Goal: Task Accomplishment & Management: Use online tool/utility

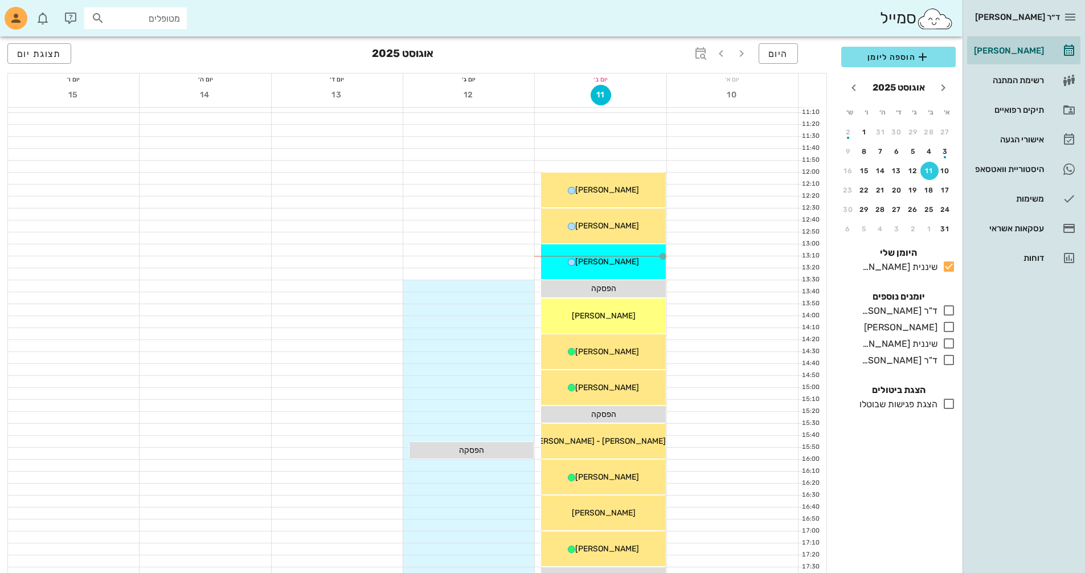
scroll to position [342, 0]
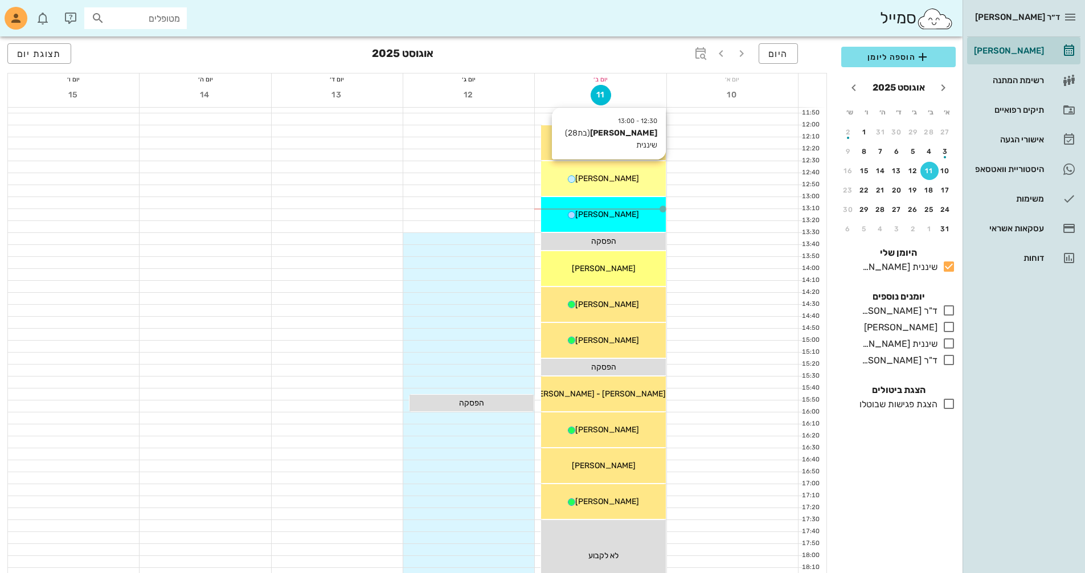
click at [591, 191] on div "12:30 - 13:00 שלי [PERSON_NAME] (בת 28 ) שיננית שלי [PERSON_NAME]" at bounding box center [603, 178] width 124 height 35
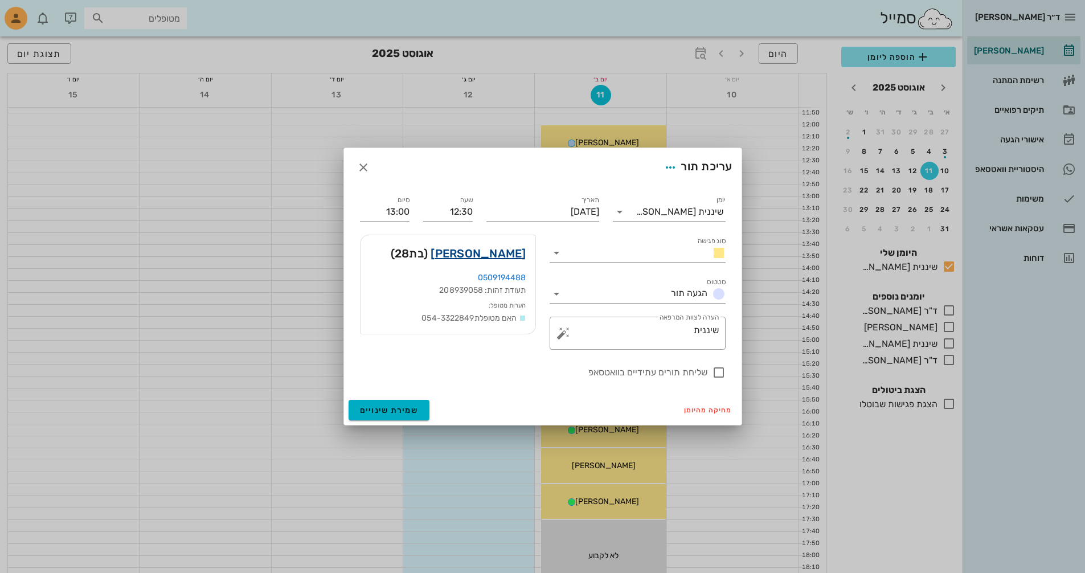
click at [509, 255] on link "[PERSON_NAME]" at bounding box center [477, 253] width 95 height 18
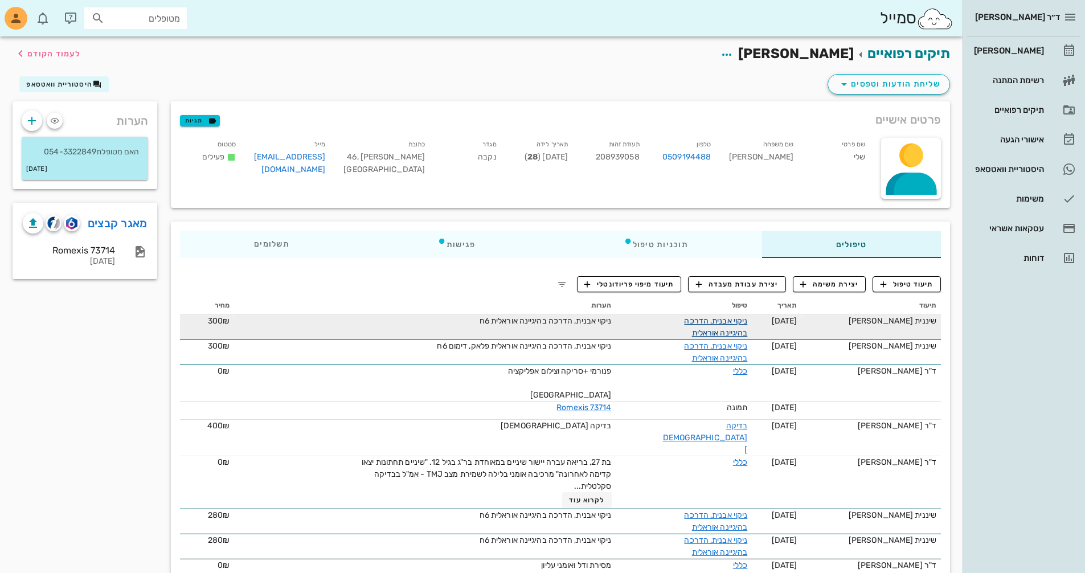
click at [730, 325] on link "ניקוי אבנית, הדרכה בהיגיינה אוראלית" at bounding box center [715, 327] width 63 height 22
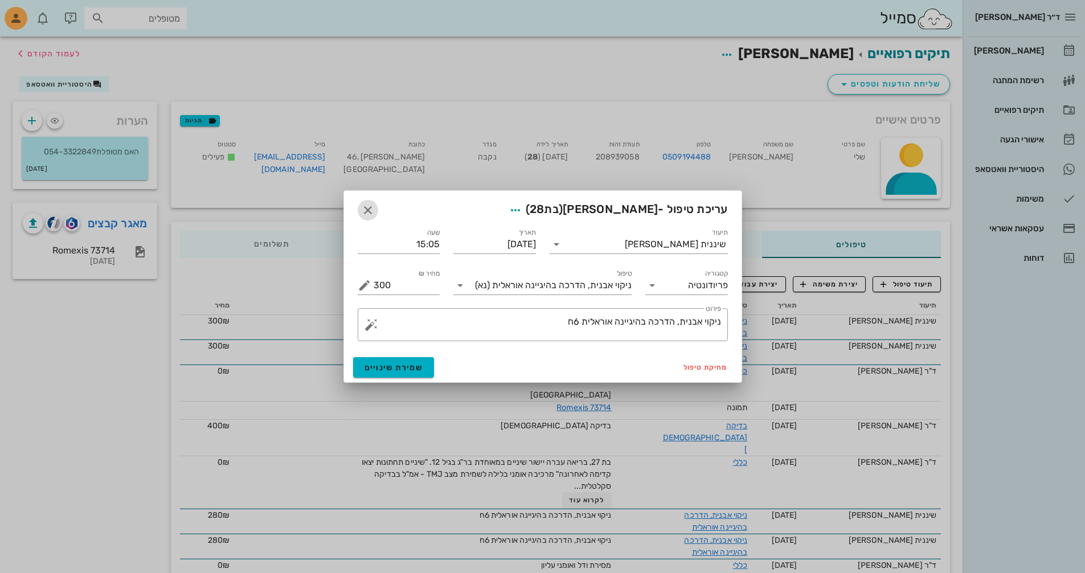
click at [370, 212] on icon "button" at bounding box center [368, 210] width 14 height 14
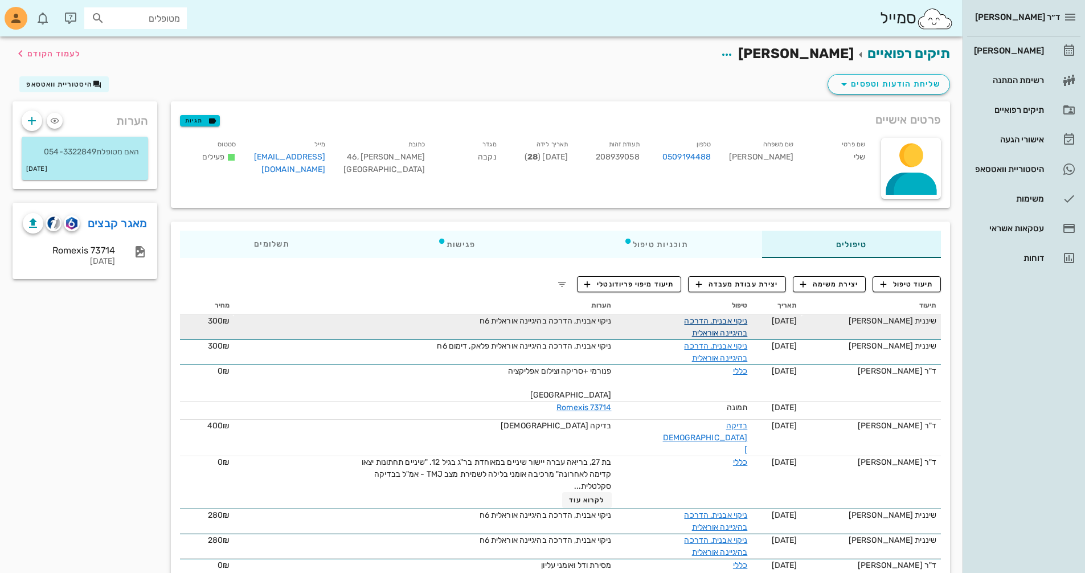
click at [721, 323] on link "ניקוי אבנית, הדרכה בהיגיינה אוראלית" at bounding box center [715, 327] width 63 height 22
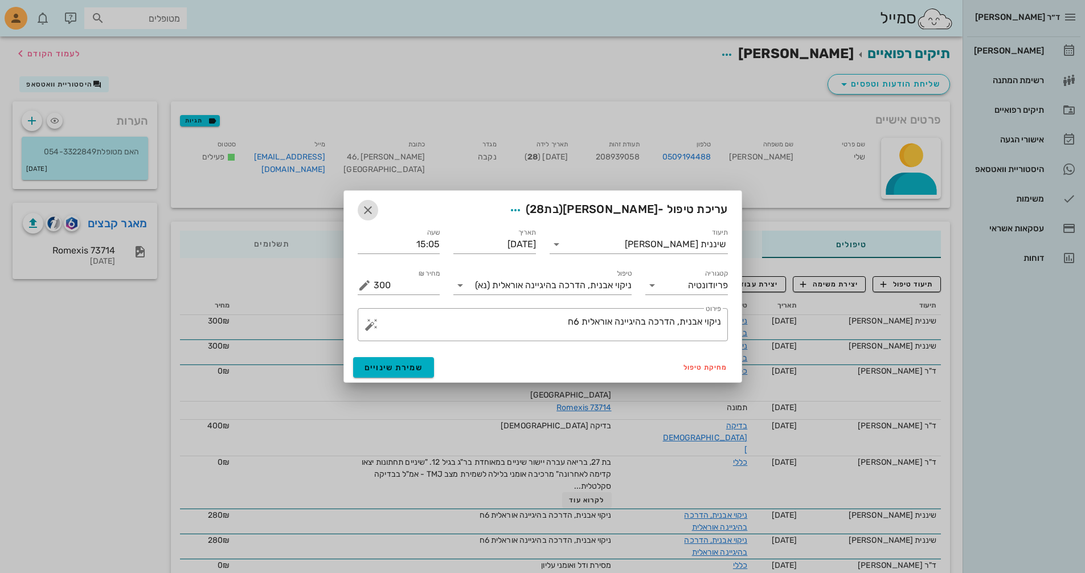
click at [369, 209] on icon "button" at bounding box center [368, 210] width 14 height 14
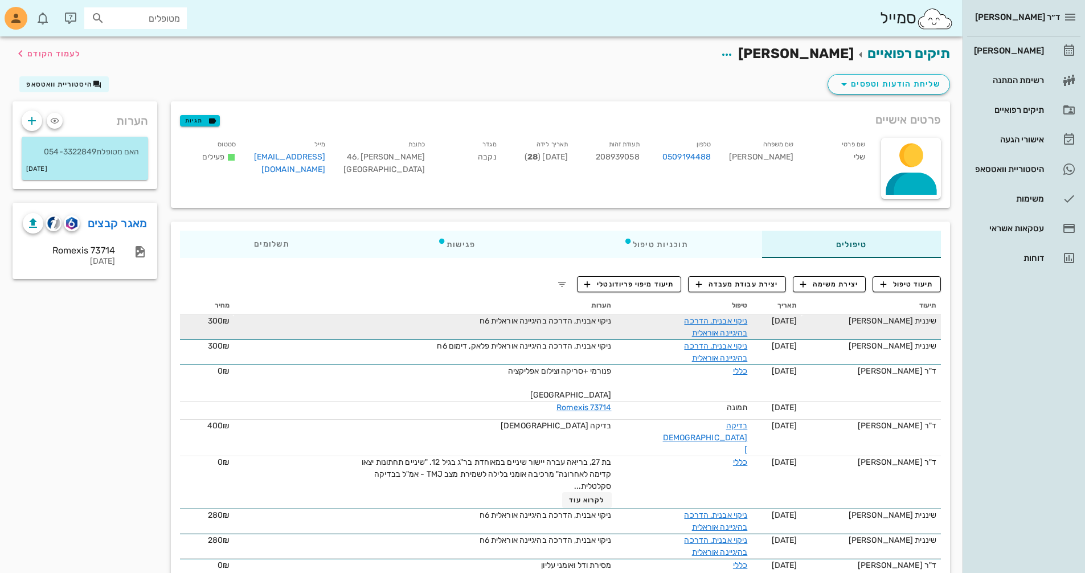
click at [900, 318] on div "שיננית [PERSON_NAME]" at bounding box center [871, 321] width 130 height 12
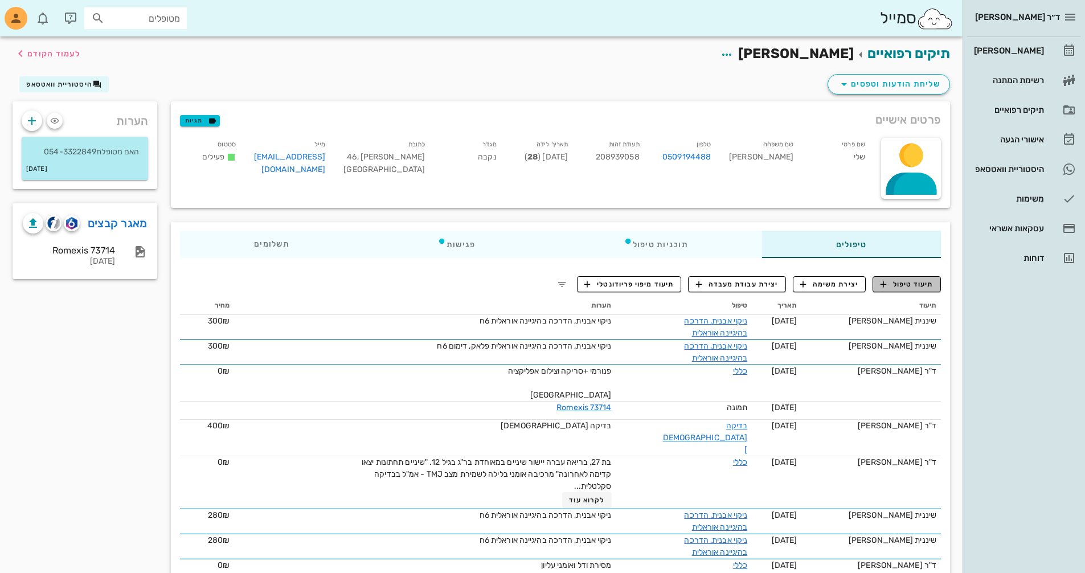
click at [909, 285] on span "תיעוד טיפול" at bounding box center [906, 284] width 53 height 10
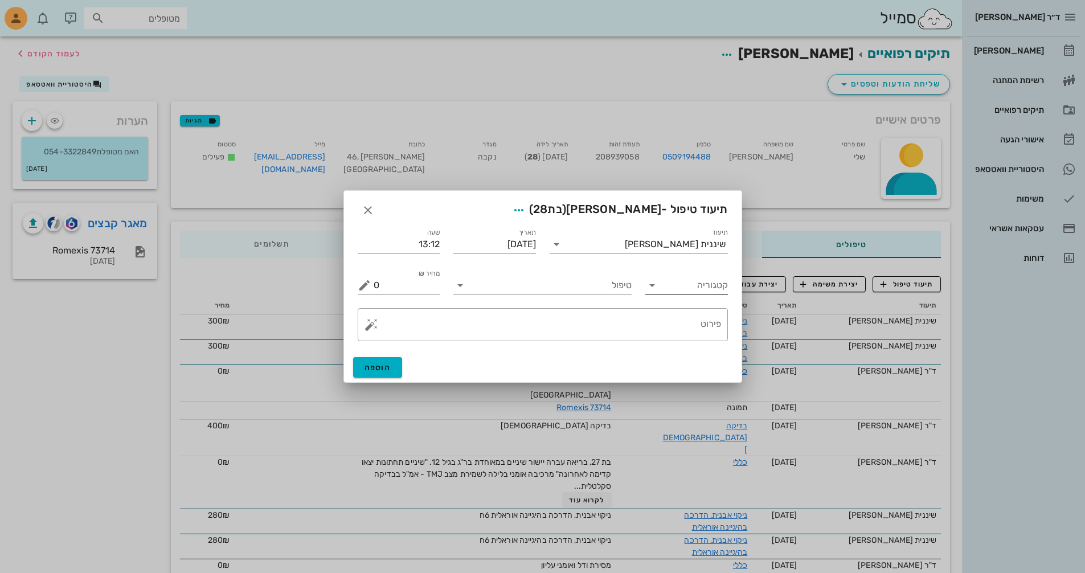
click at [653, 288] on icon at bounding box center [652, 285] width 14 height 14
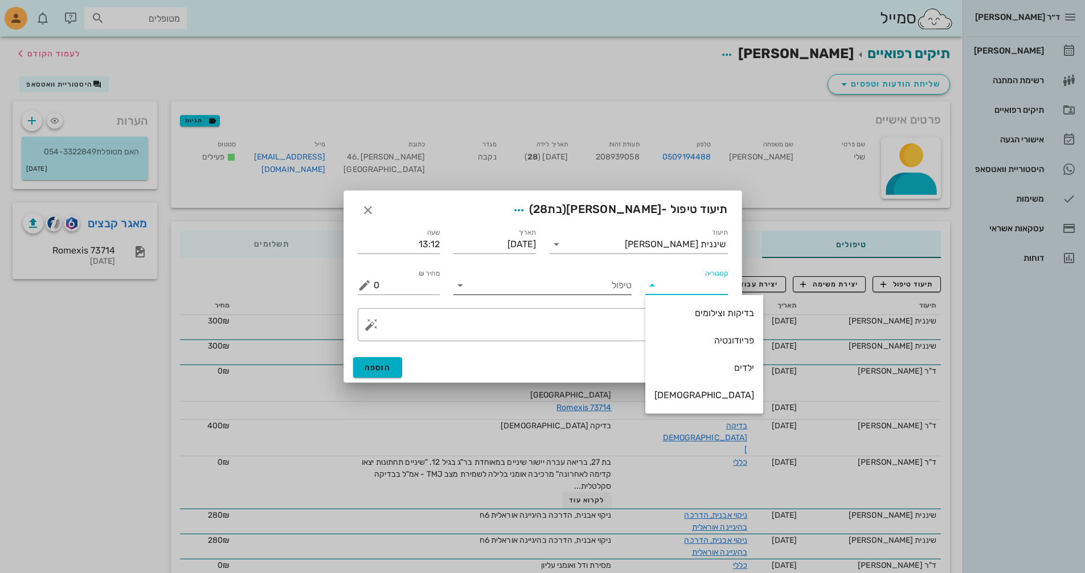
click at [572, 285] on input "טיפול" at bounding box center [550, 285] width 162 height 18
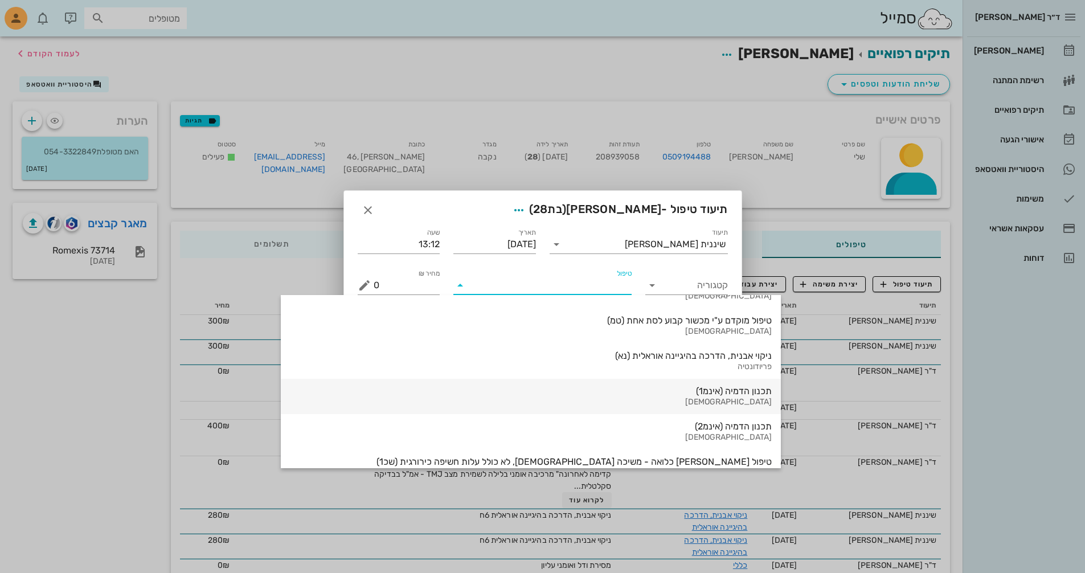
scroll to position [569, 0]
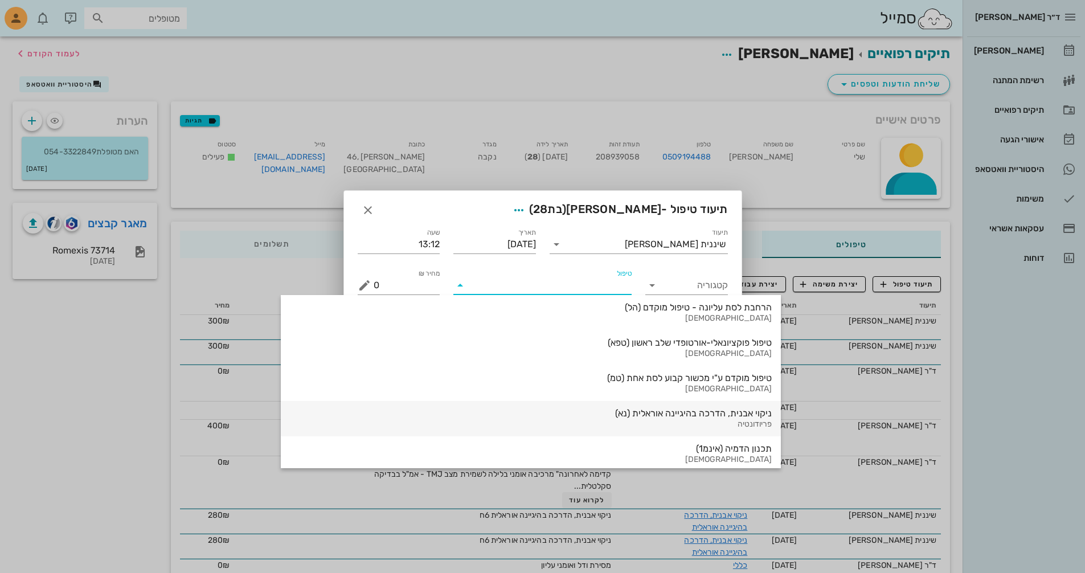
click at [520, 411] on div "ניקוי אבנית, הדרכה בהיגיינה אוראלית (נא)" at bounding box center [531, 413] width 482 height 11
type input "300"
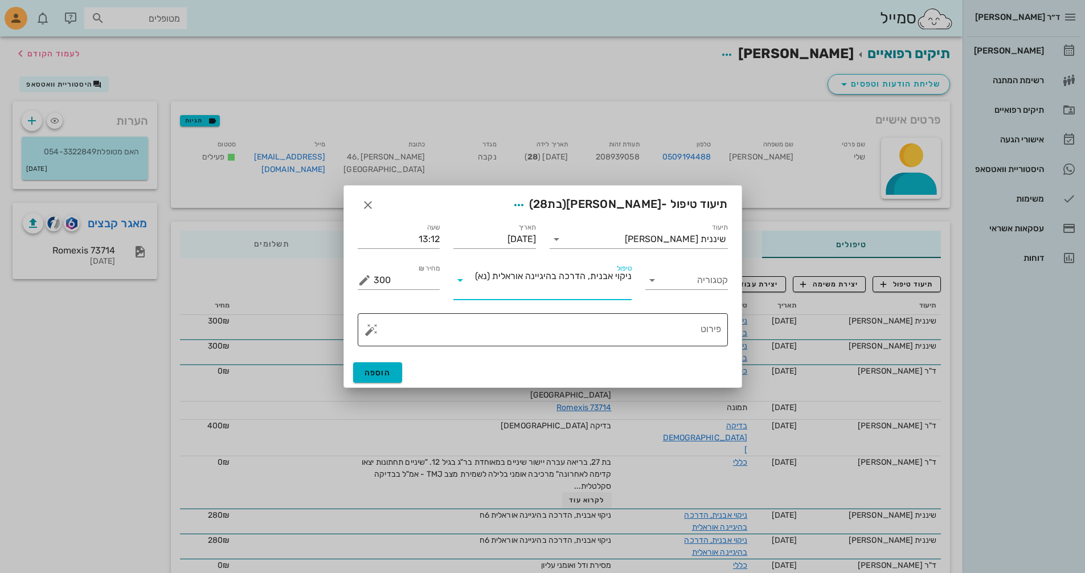
click at [685, 329] on textarea "פירוט" at bounding box center [547, 332] width 347 height 27
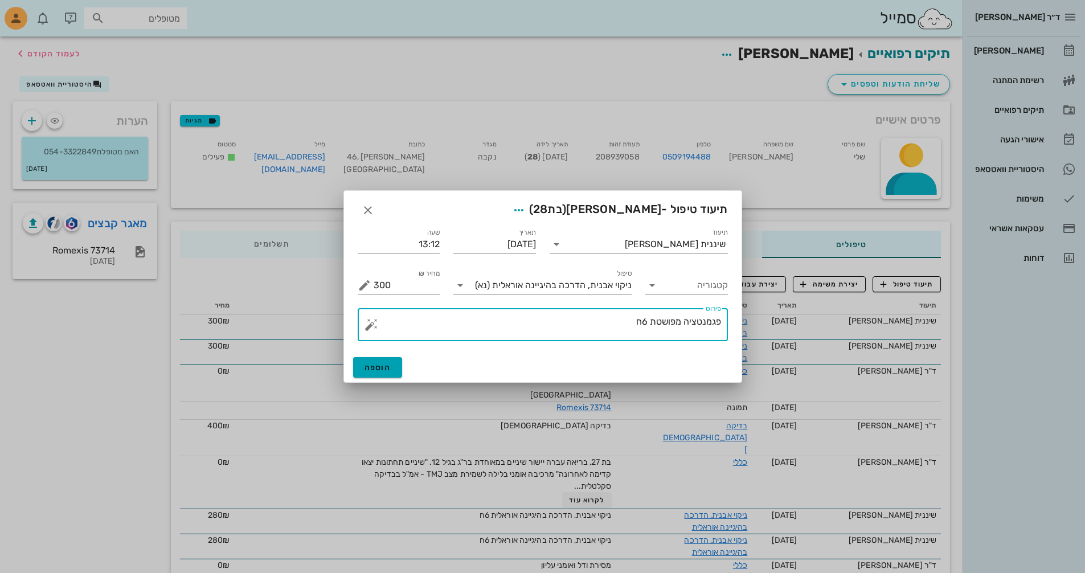
type textarea "פגמנטציה מפושטת 6ח"
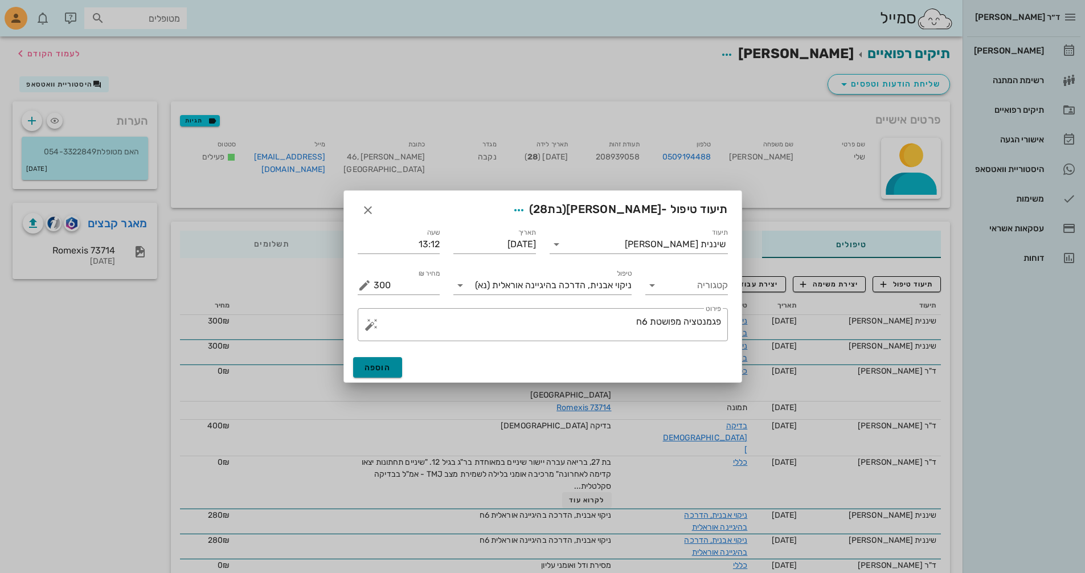
click at [376, 370] on span "הוספה" at bounding box center [377, 368] width 27 height 10
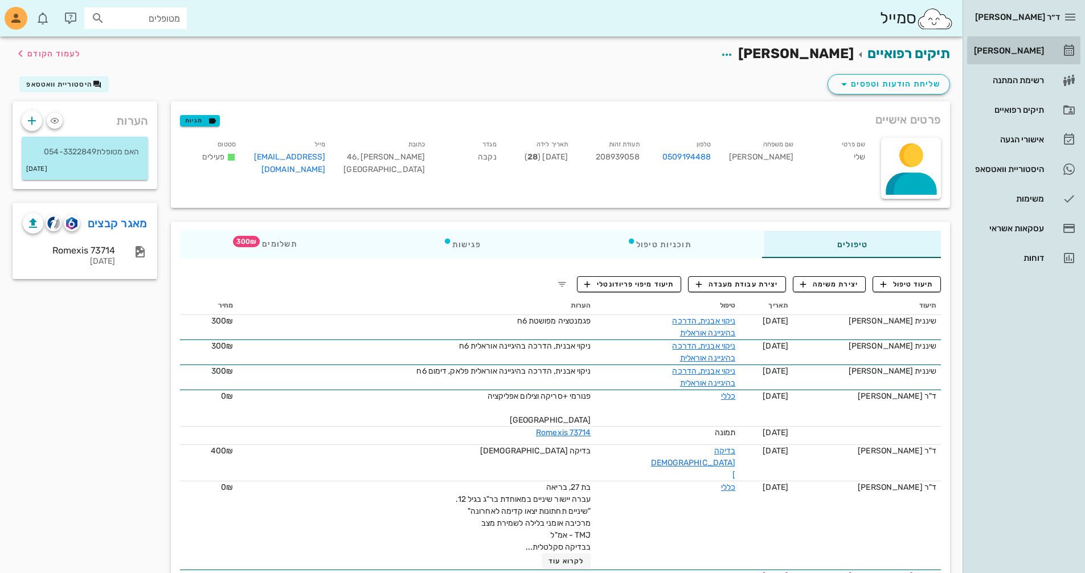
click at [1019, 48] on div "[PERSON_NAME]" at bounding box center [1007, 50] width 72 height 9
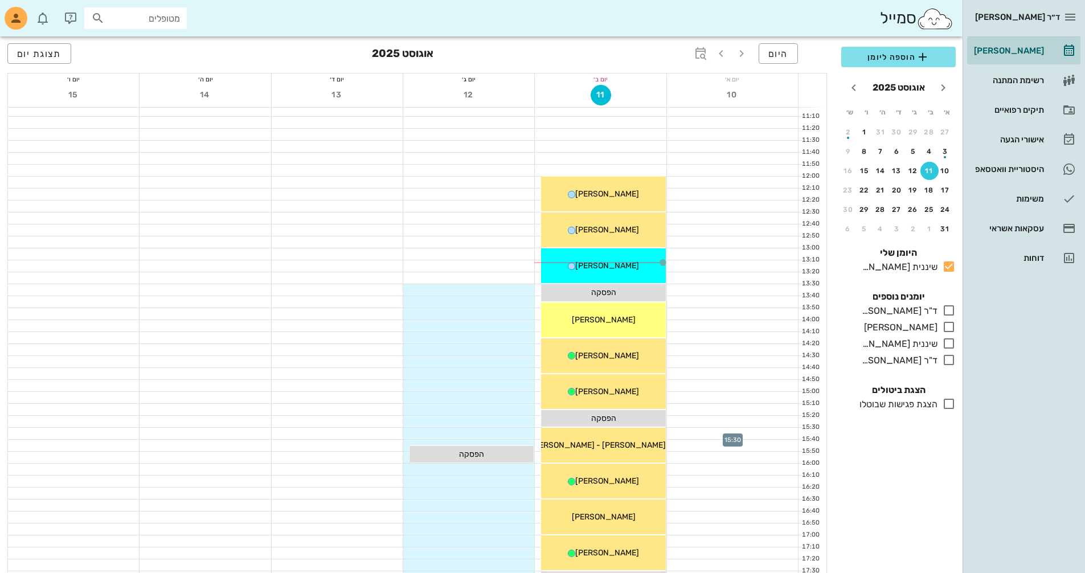
scroll to position [285, 0]
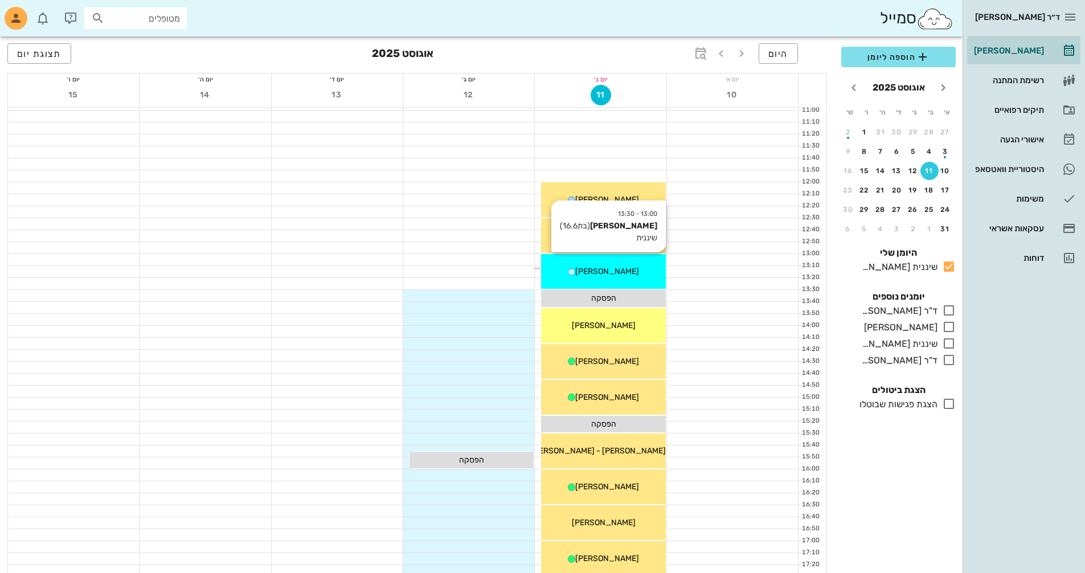
click at [628, 272] on div "[PERSON_NAME]" at bounding box center [603, 271] width 124 height 12
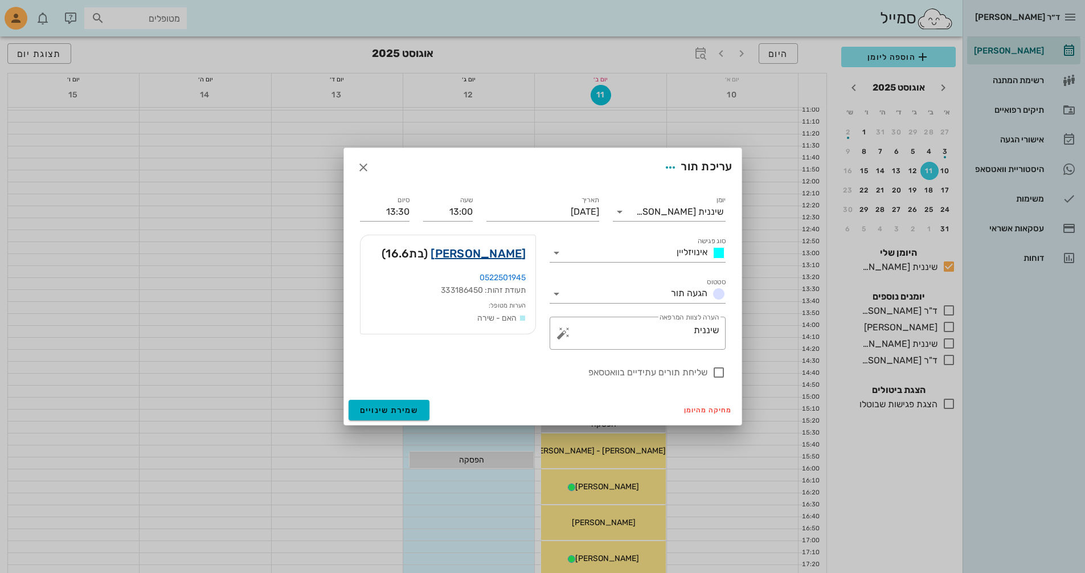
click at [507, 256] on link "[PERSON_NAME]" at bounding box center [477, 253] width 95 height 18
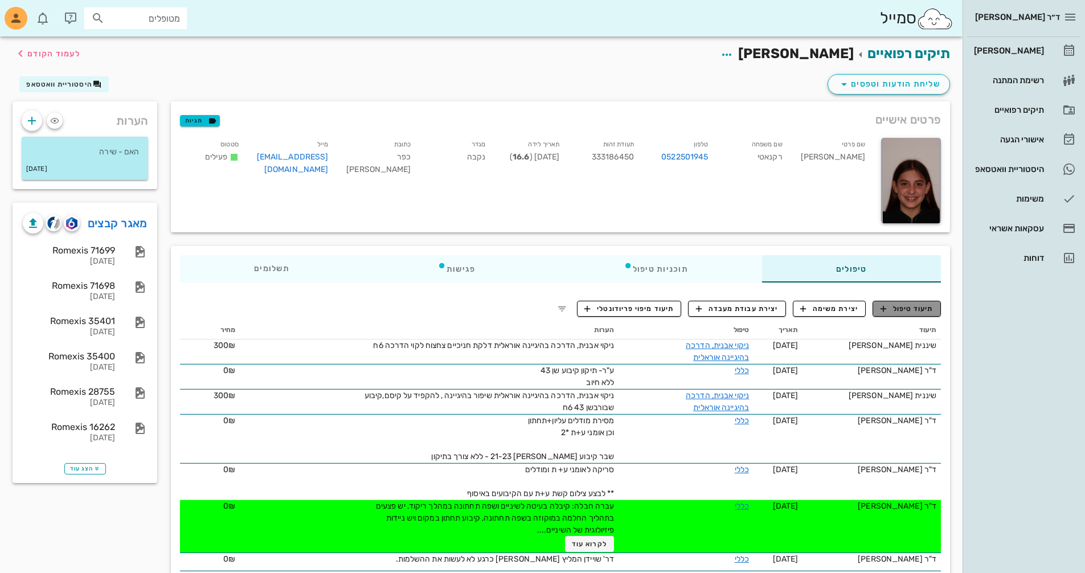
click at [904, 313] on span "תיעוד טיפול" at bounding box center [906, 308] width 53 height 10
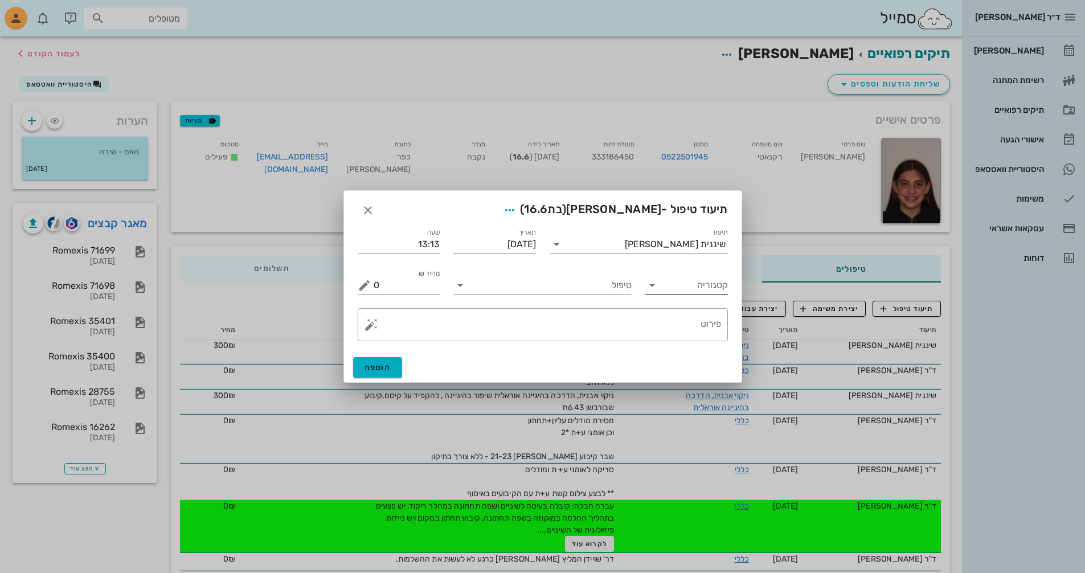
click at [651, 285] on icon at bounding box center [652, 285] width 14 height 14
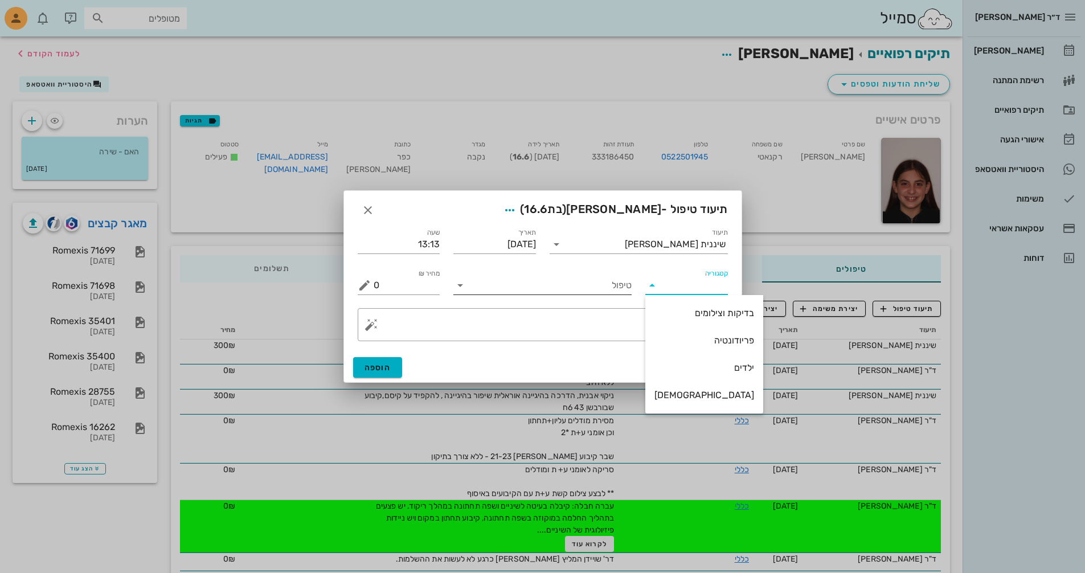
click at [461, 289] on icon at bounding box center [460, 285] width 14 height 14
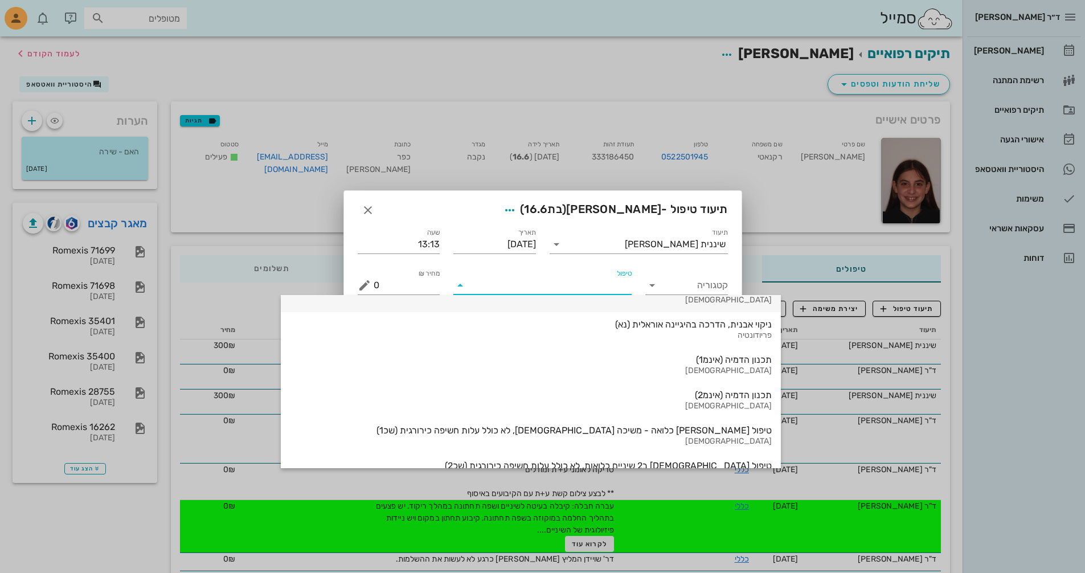
scroll to position [599, 0]
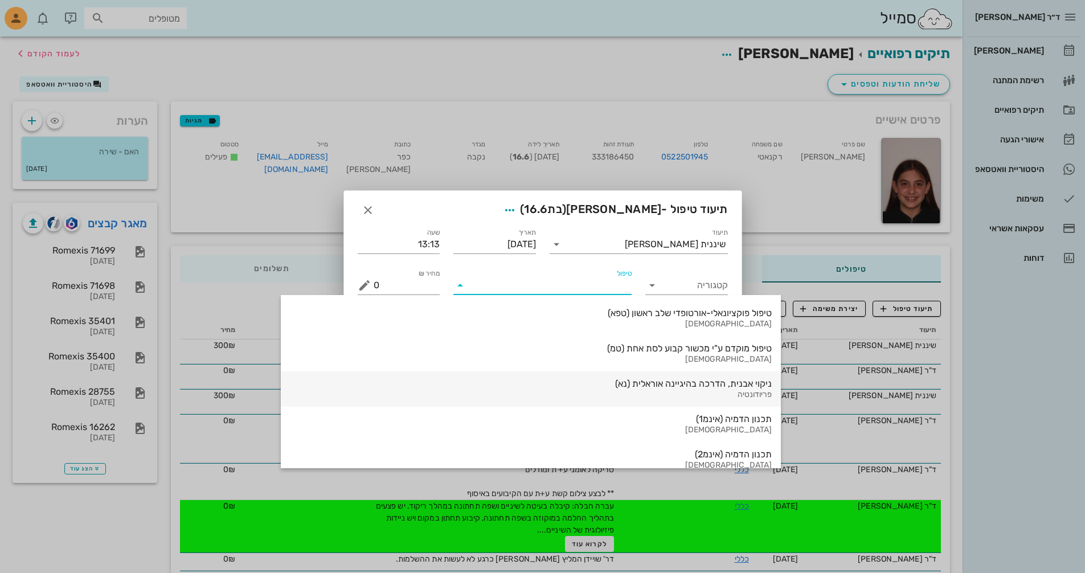
click at [560, 387] on div "ניקוי אבנית, הדרכה בהיגיינה אוראלית (נא)" at bounding box center [531, 383] width 482 height 11
type input "300"
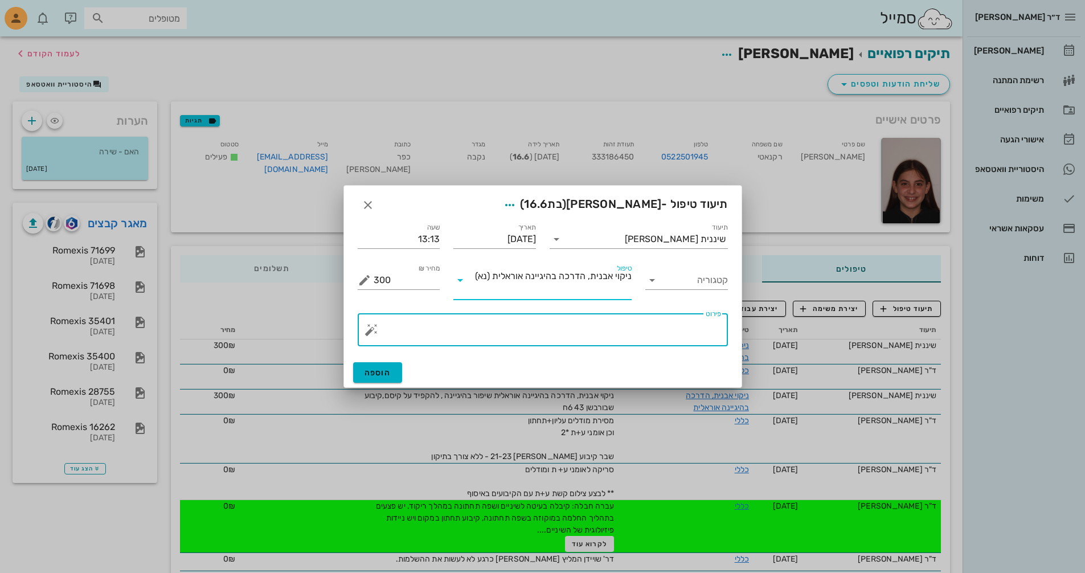
click at [701, 328] on textarea "פירוט" at bounding box center [547, 332] width 347 height 27
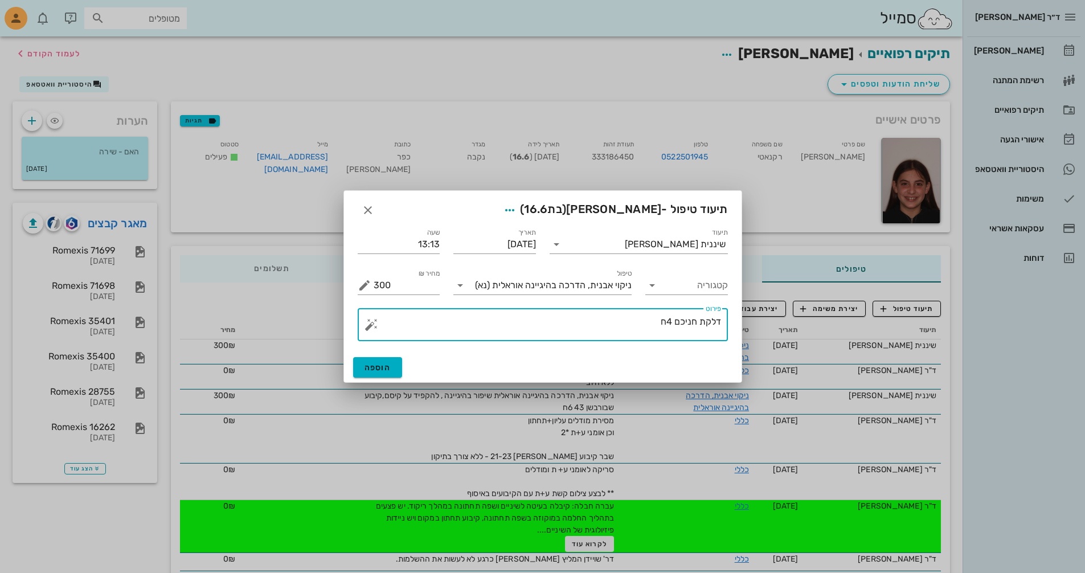
click at [686, 325] on textarea "דלקת חניכם 4ח" at bounding box center [547, 327] width 347 height 27
drag, startPoint x: 678, startPoint y: 319, endPoint x: 687, endPoint y: 330, distance: 13.7
click at [679, 319] on textarea "דלקת חניכם 4ח" at bounding box center [547, 327] width 347 height 27
type textarea "דלקת חניכיים 4ח"
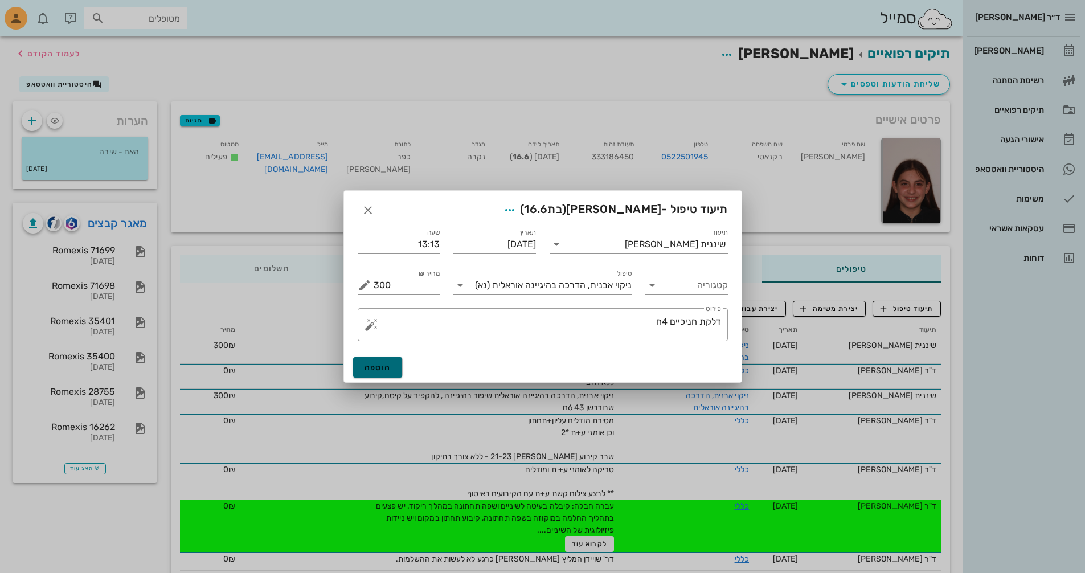
click at [372, 360] on button "הוספה" at bounding box center [378, 367] width 50 height 20
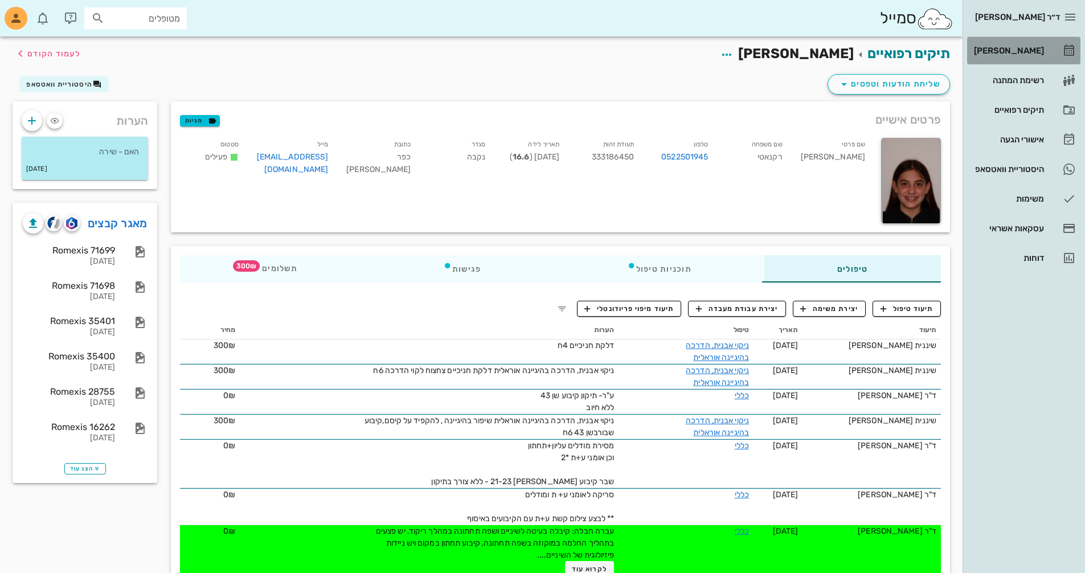
click at [1010, 51] on div "[PERSON_NAME]" at bounding box center [1007, 50] width 72 height 9
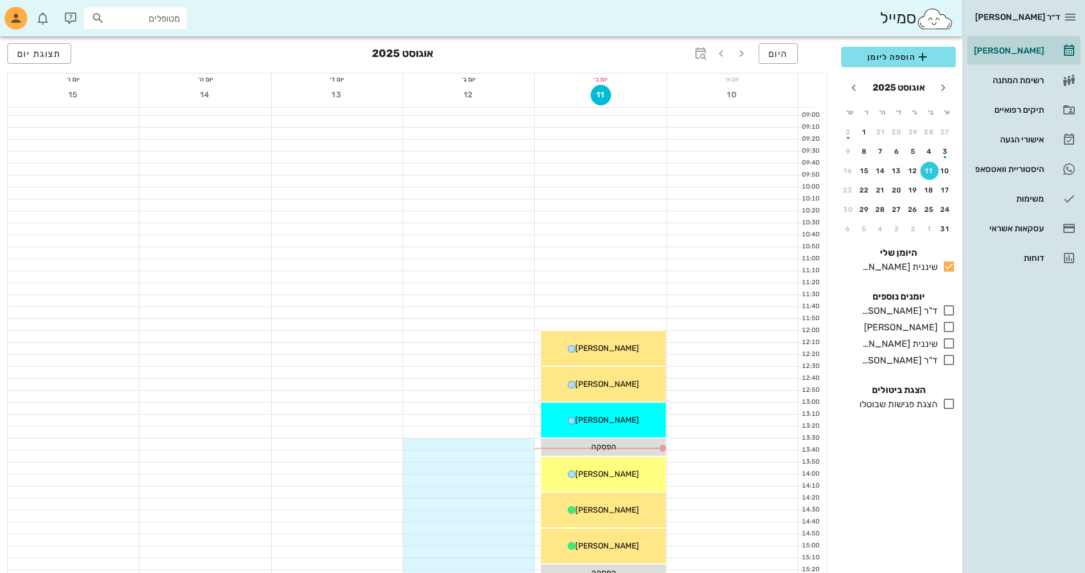
scroll to position [228, 0]
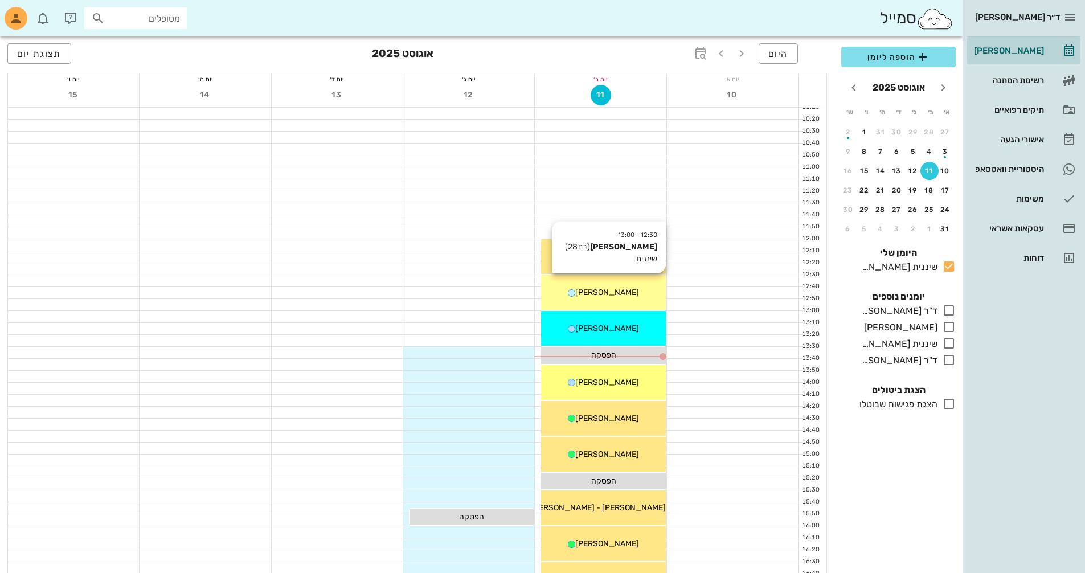
click at [630, 297] on div "[PERSON_NAME]" at bounding box center [603, 292] width 124 height 12
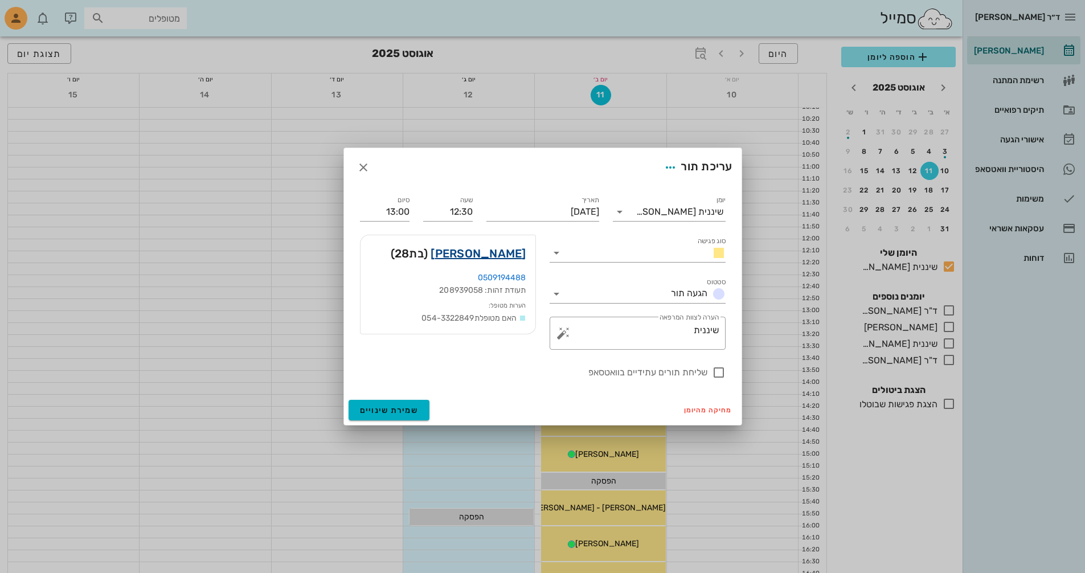
click at [509, 252] on link "[PERSON_NAME]" at bounding box center [477, 253] width 95 height 18
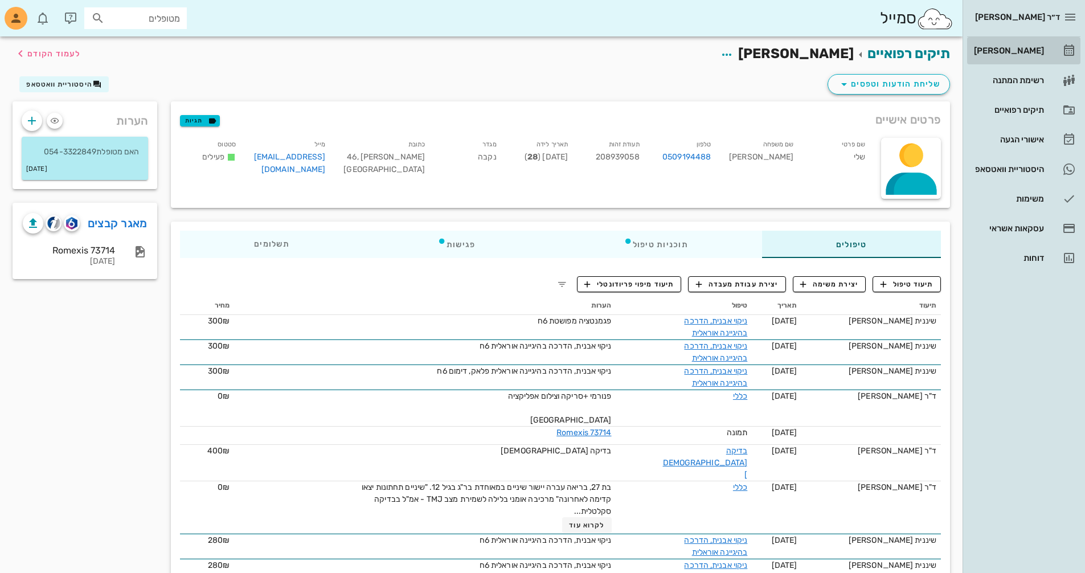
click at [1014, 50] on div "[PERSON_NAME]" at bounding box center [1007, 50] width 72 height 9
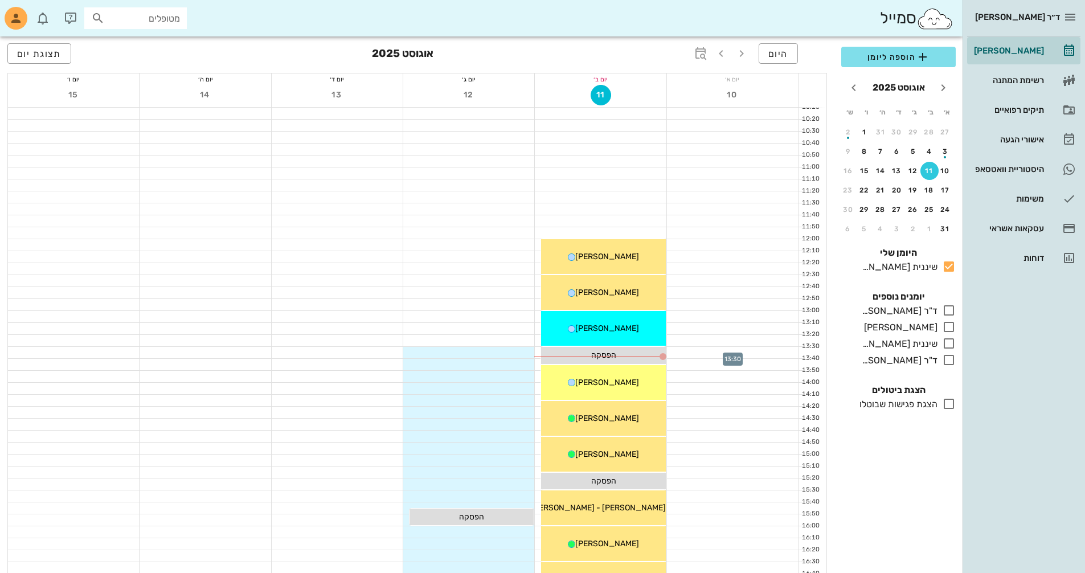
scroll to position [342, 0]
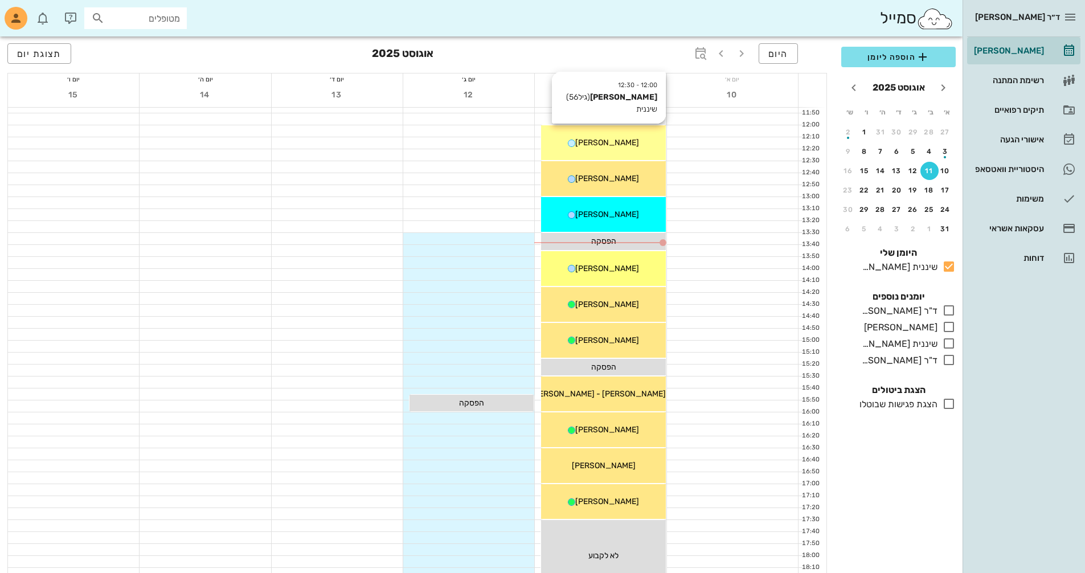
drag, startPoint x: 613, startPoint y: 140, endPoint x: 624, endPoint y: 143, distance: 11.9
click at [616, 142] on span "[PERSON_NAME]" at bounding box center [607, 143] width 64 height 10
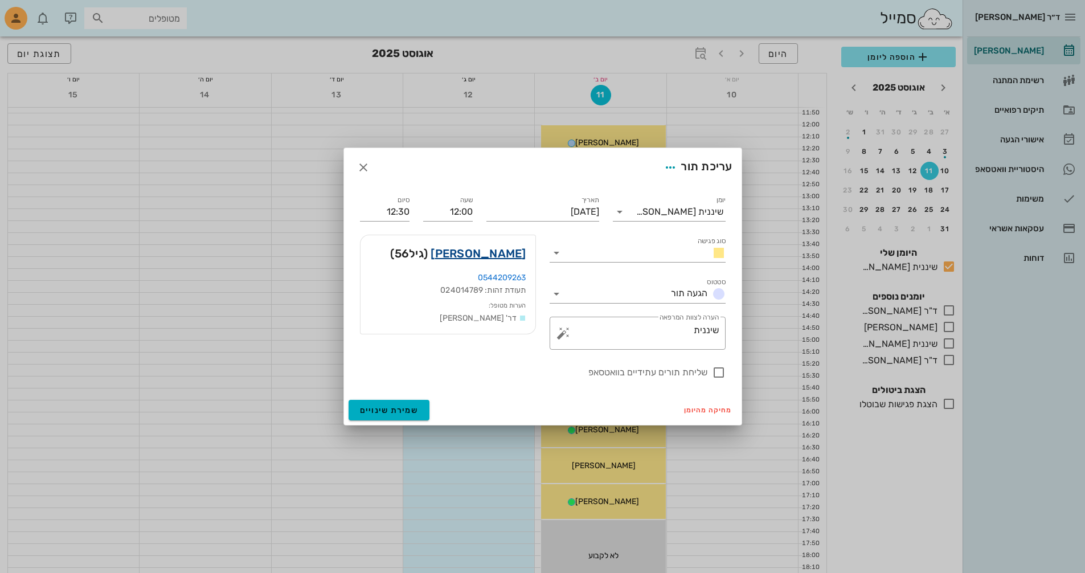
click at [514, 255] on link "[PERSON_NAME]" at bounding box center [477, 253] width 95 height 18
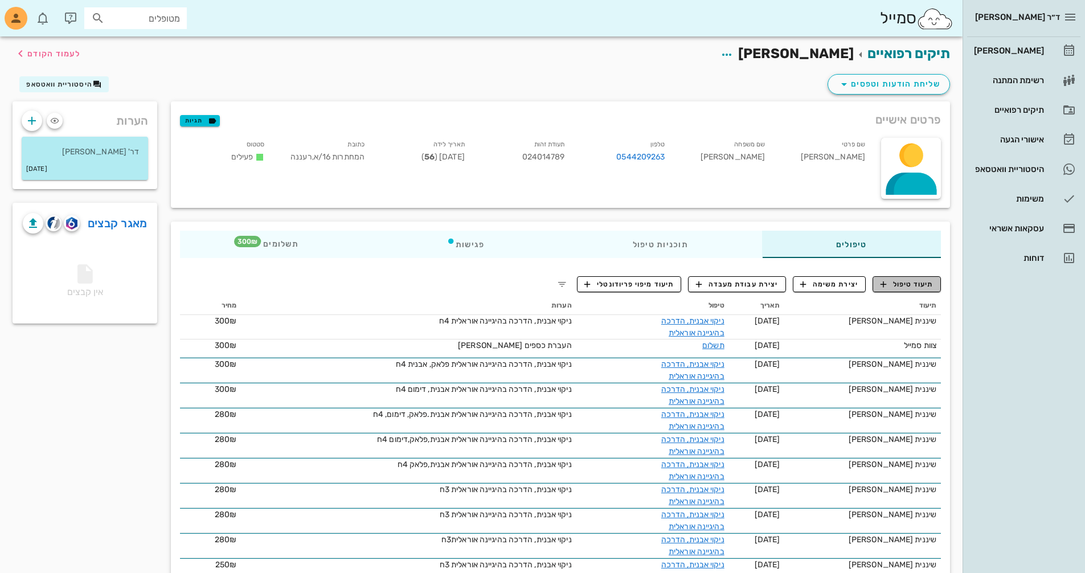
click at [903, 281] on span "תיעוד טיפול" at bounding box center [906, 284] width 53 height 10
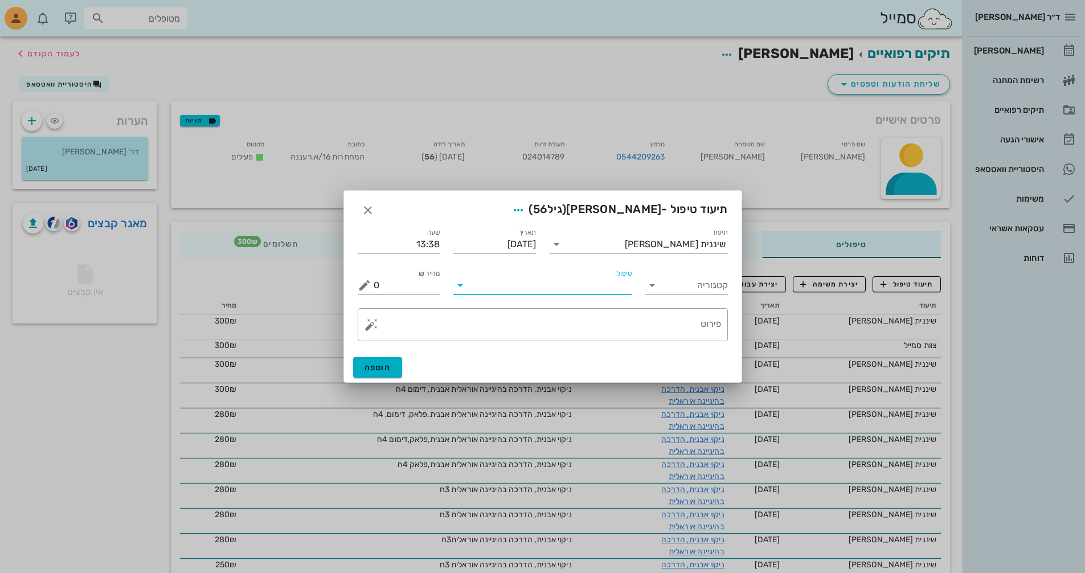
click at [585, 284] on input "טיפול" at bounding box center [550, 285] width 162 height 18
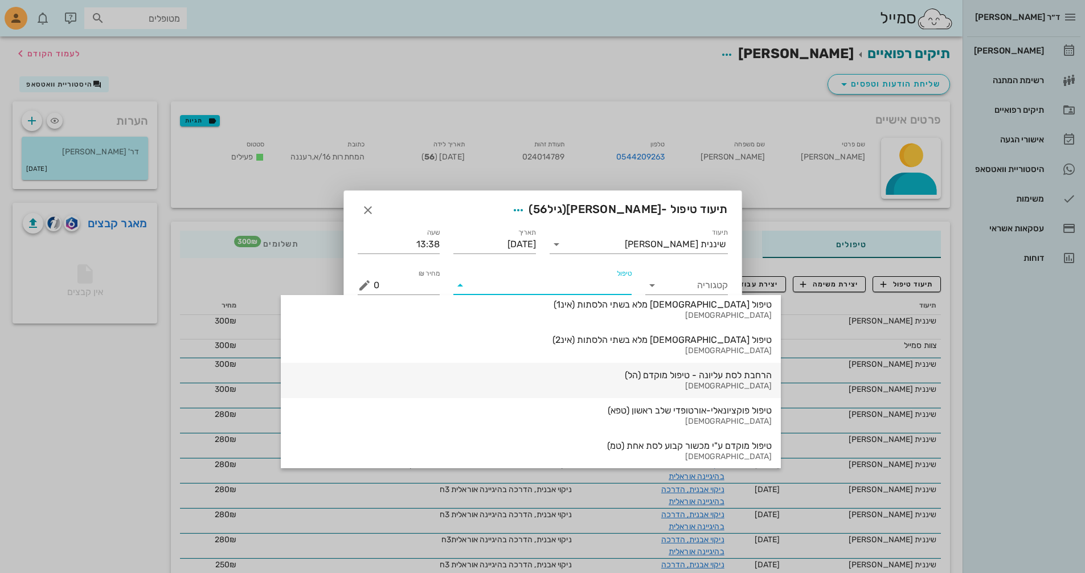
scroll to position [569, 0]
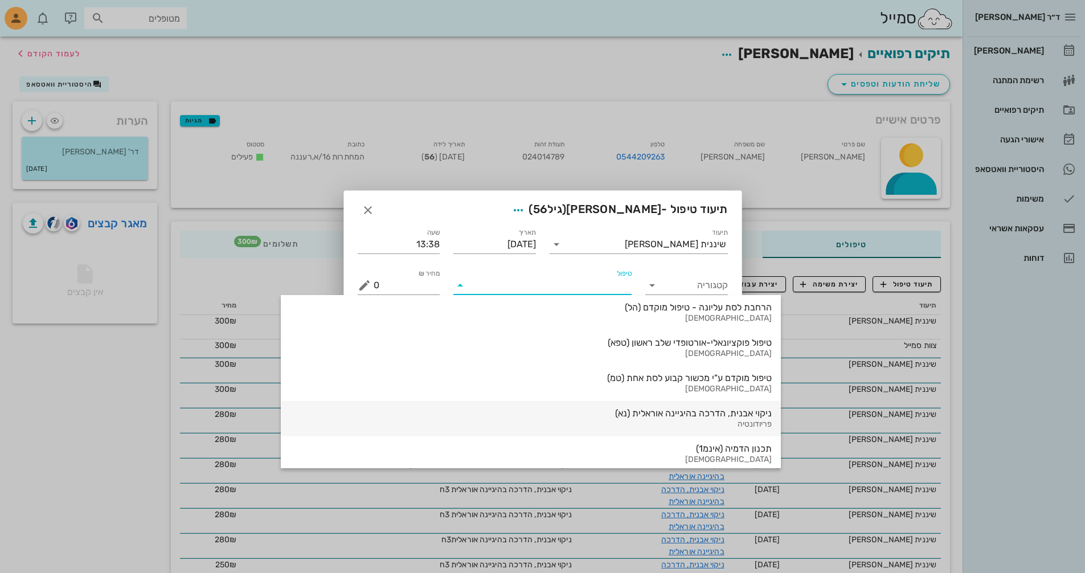
click at [597, 415] on div "ניקוי אבנית, הדרכה בהיגיינה אוראלית (נא)" at bounding box center [531, 413] width 482 height 11
type input "300"
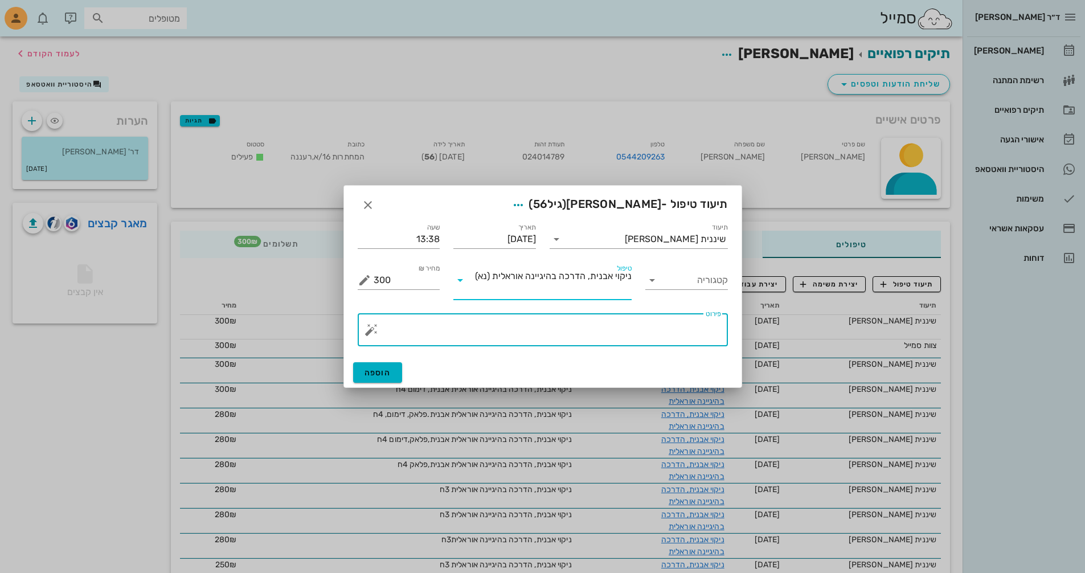
click at [626, 340] on textarea "פירוט" at bounding box center [547, 332] width 347 height 27
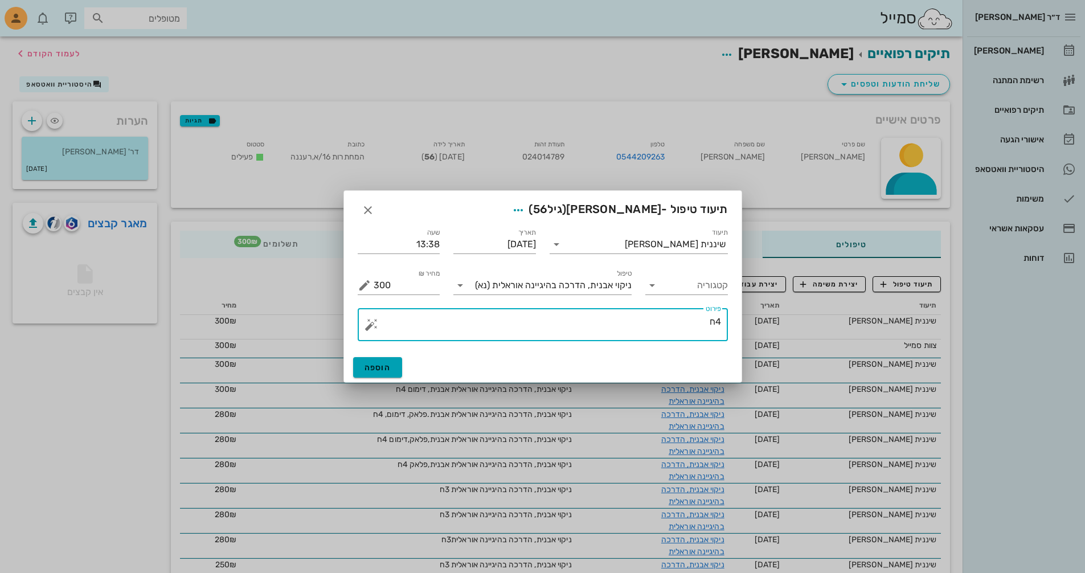
type textarea "4ח"
click at [380, 364] on span "הוספה" at bounding box center [377, 368] width 27 height 10
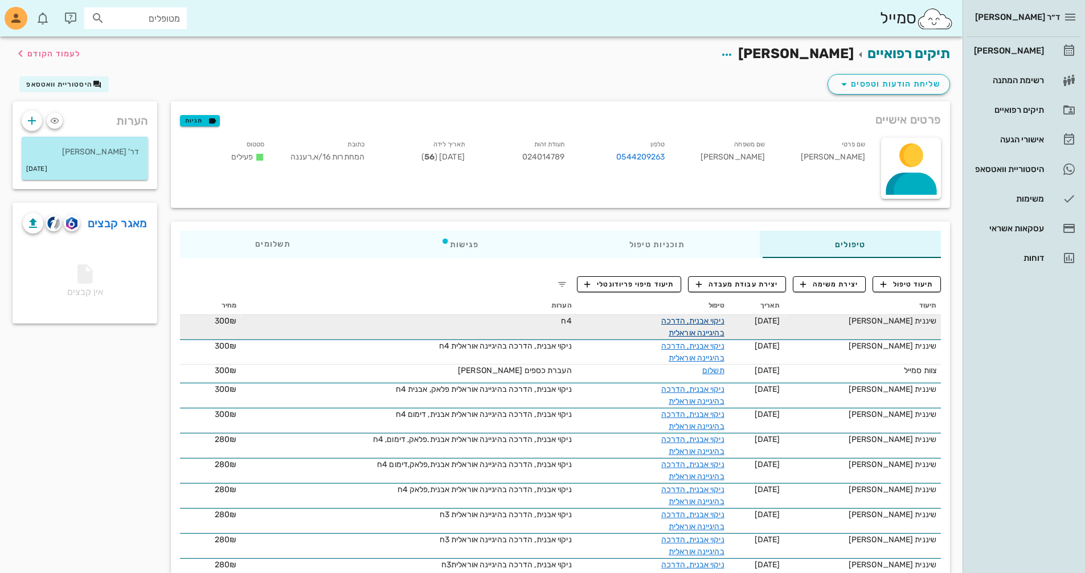
click at [708, 325] on link "ניקוי אבנית, הדרכה בהיגיינה אוראלית" at bounding box center [692, 327] width 63 height 22
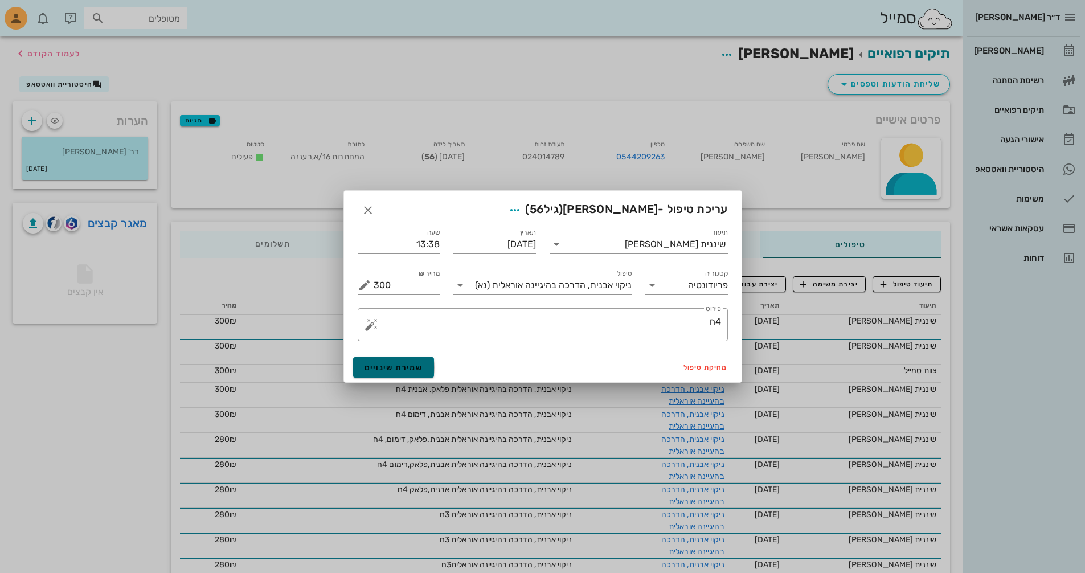
drag, startPoint x: 423, startPoint y: 370, endPoint x: 430, endPoint y: 370, distance: 7.4
click at [428, 370] on button "שמירת שינויים" at bounding box center [393, 367] width 81 height 20
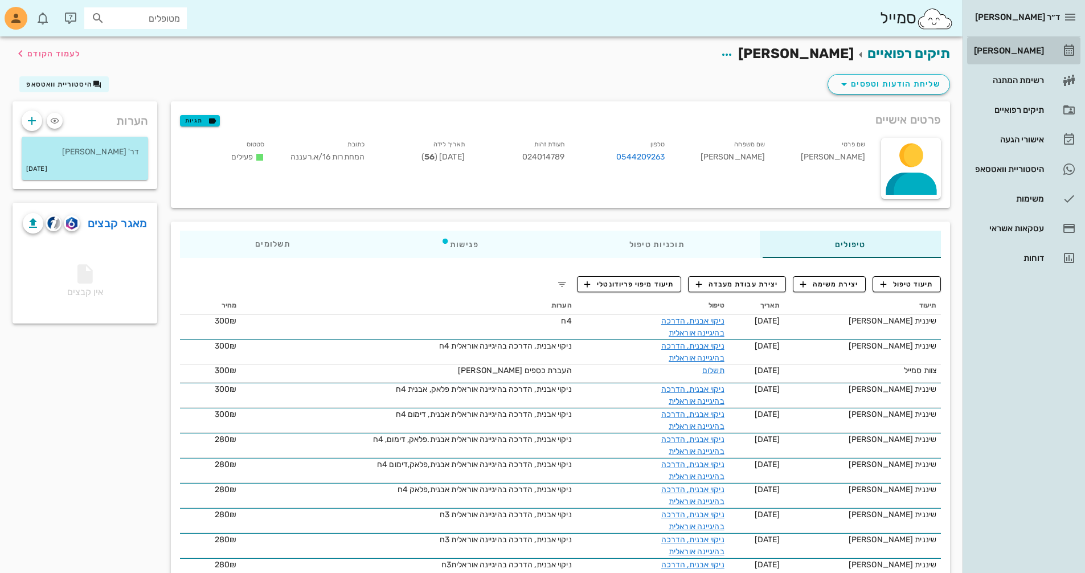
click at [1028, 51] on div "[PERSON_NAME]" at bounding box center [1007, 50] width 72 height 9
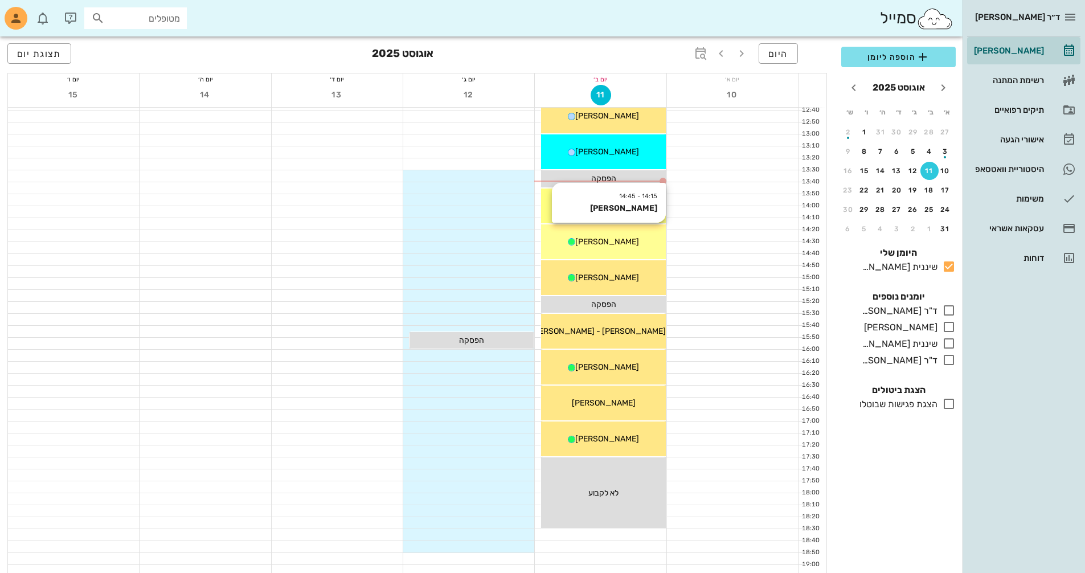
scroll to position [342, 0]
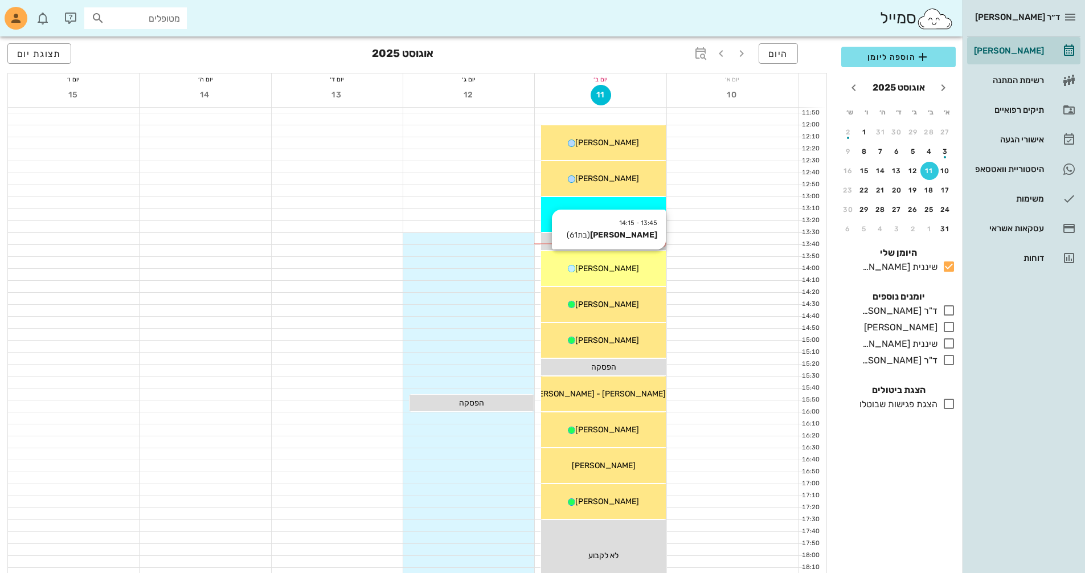
click at [634, 266] on div "[PERSON_NAME]" at bounding box center [603, 268] width 124 height 12
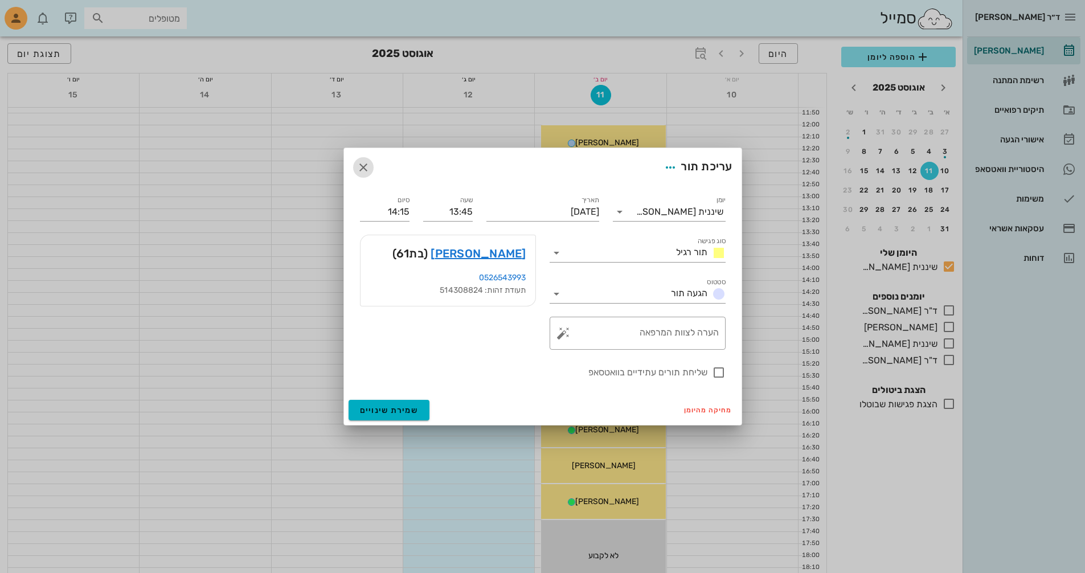
click at [366, 171] on icon "button" at bounding box center [363, 168] width 14 height 14
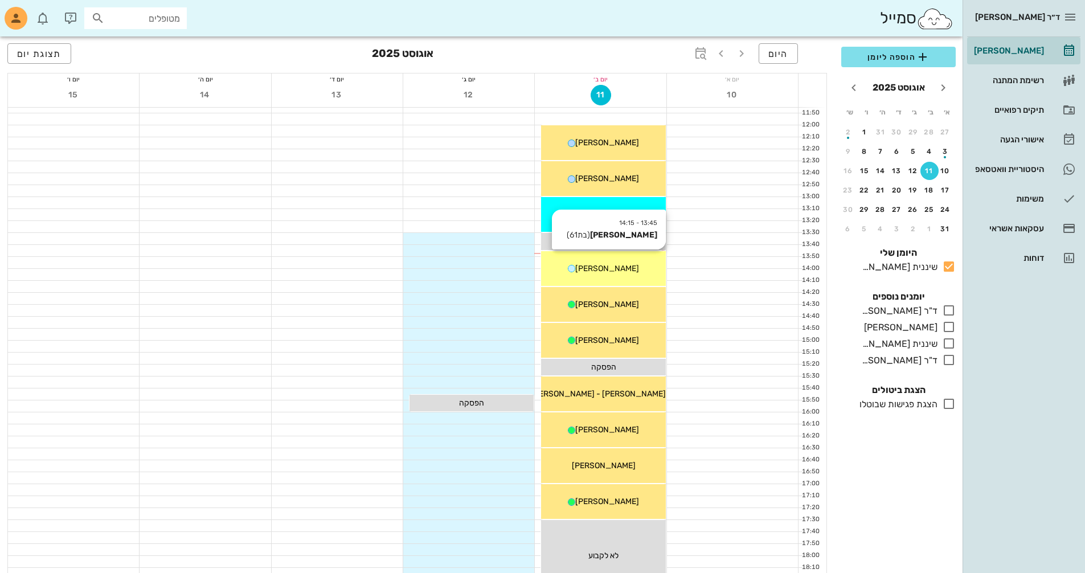
click at [622, 280] on div "13:45 - 14:15 [PERSON_NAME] (בת 61 ) [PERSON_NAME]" at bounding box center [603, 268] width 124 height 35
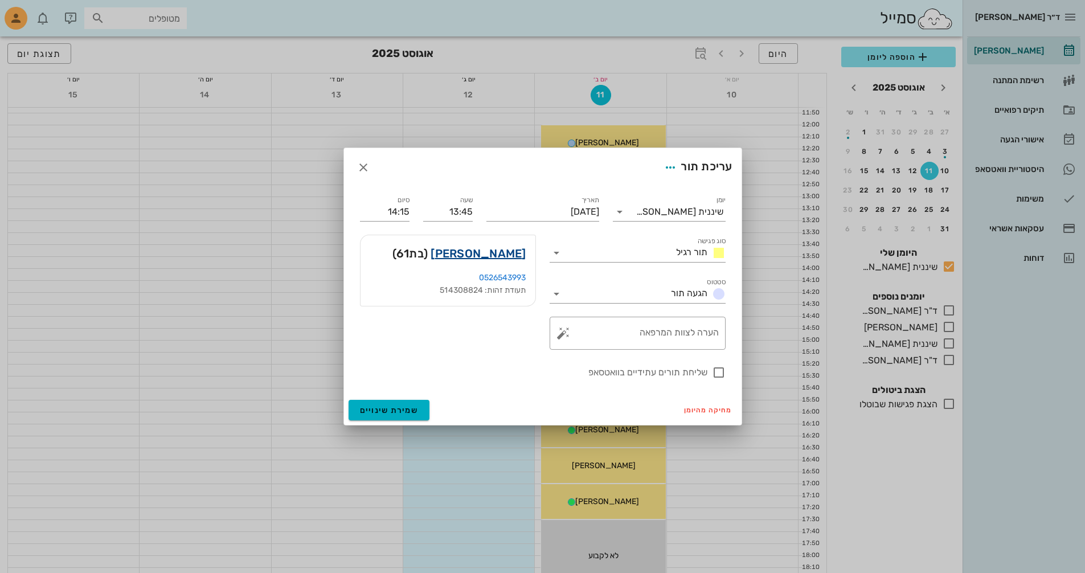
click at [504, 255] on link "[PERSON_NAME]" at bounding box center [477, 253] width 95 height 18
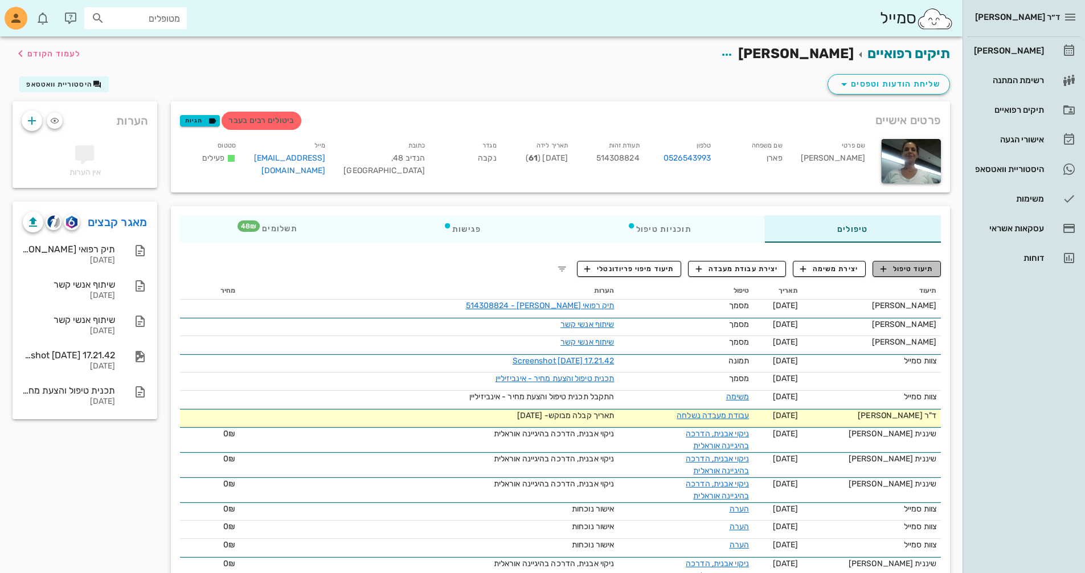
click at [916, 265] on span "תיעוד טיפול" at bounding box center [906, 269] width 53 height 10
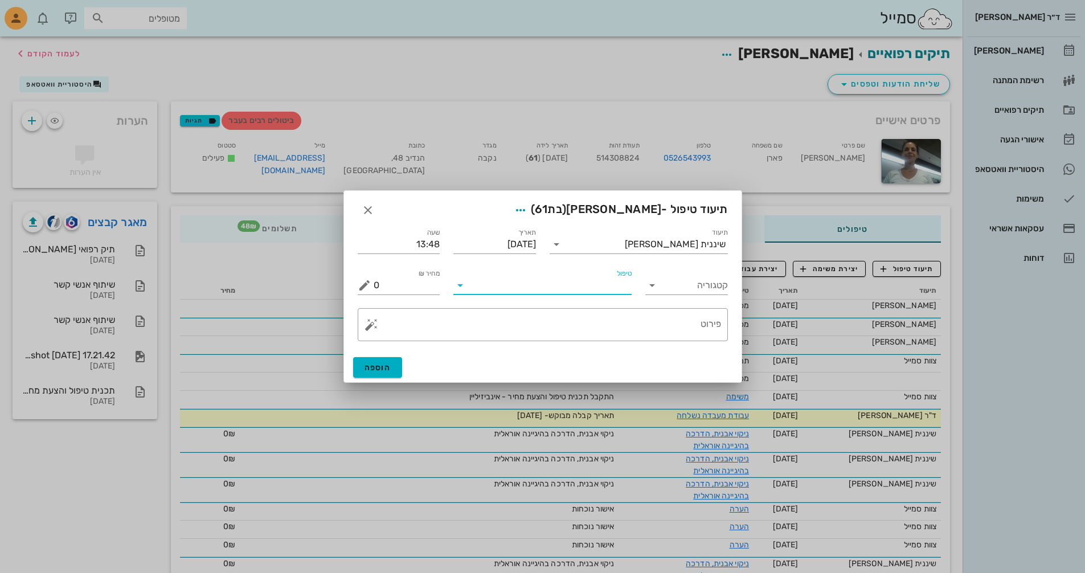
click at [606, 288] on input "טיפול" at bounding box center [550, 285] width 162 height 18
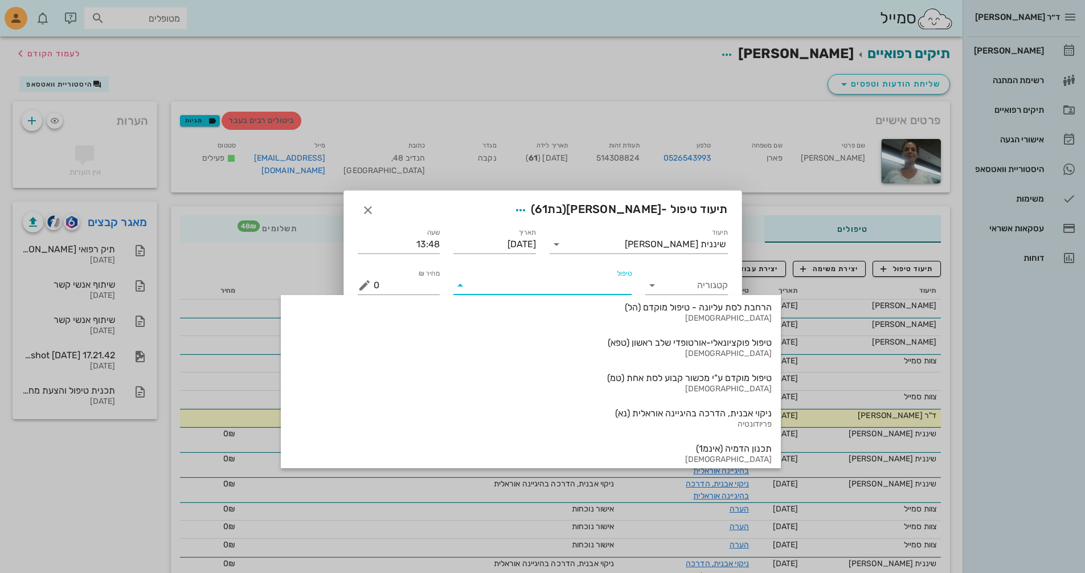
scroll to position [683, 0]
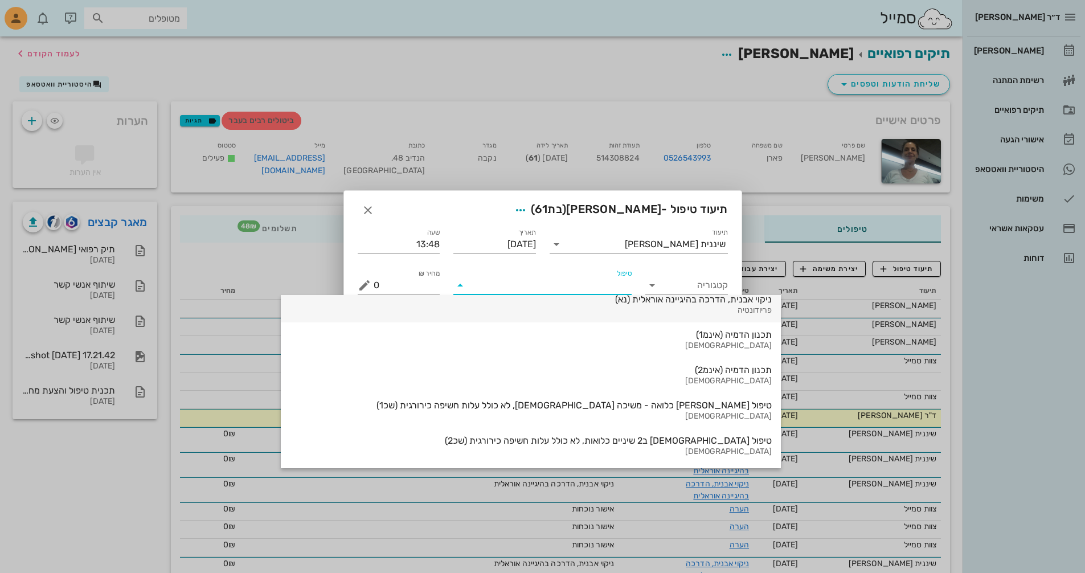
click at [590, 306] on div "פריודונטיה" at bounding box center [531, 311] width 482 height 10
type input "300"
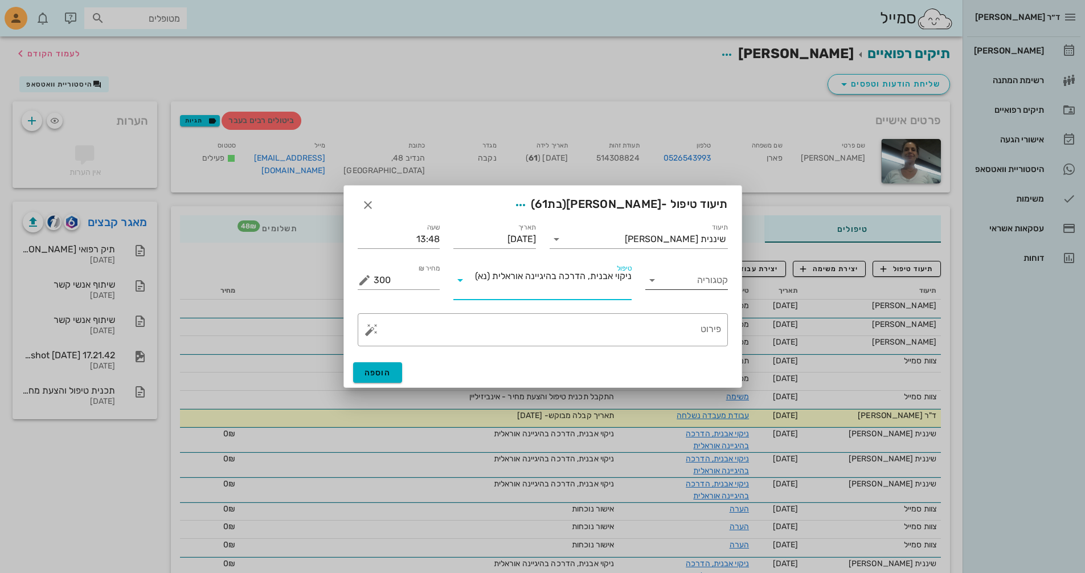
click at [655, 286] on icon at bounding box center [652, 280] width 14 height 14
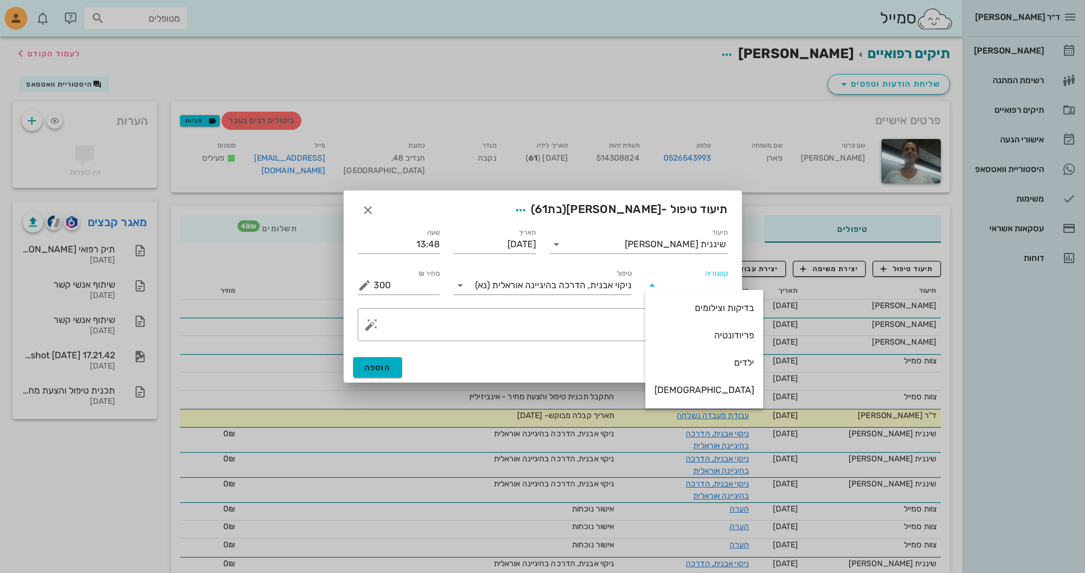
click at [656, 286] on icon at bounding box center [652, 285] width 14 height 14
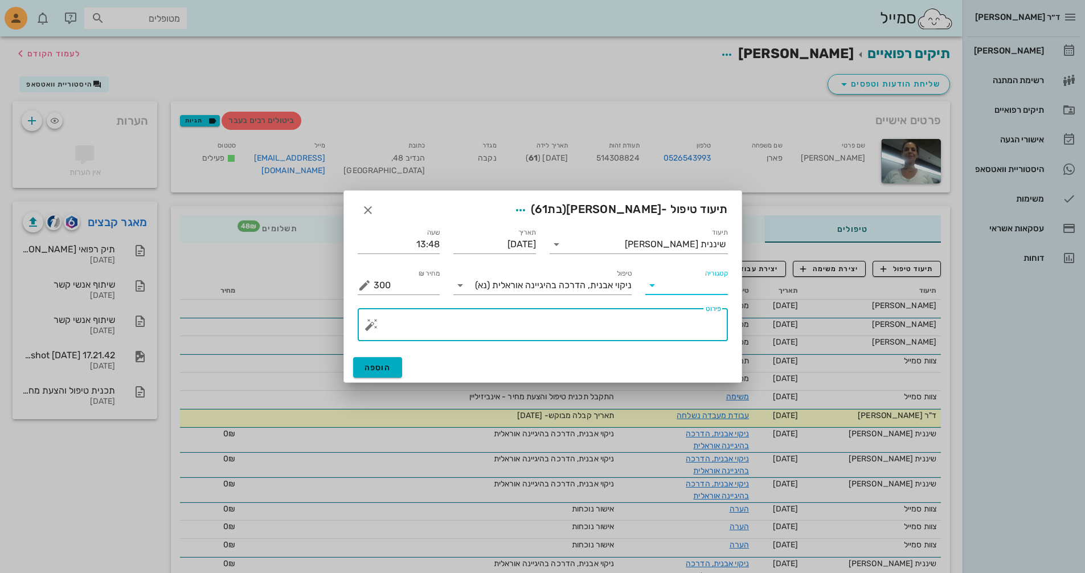
click at [593, 331] on textarea "פירוט" at bounding box center [547, 327] width 347 height 27
